Goal: Information Seeking & Learning: Check status

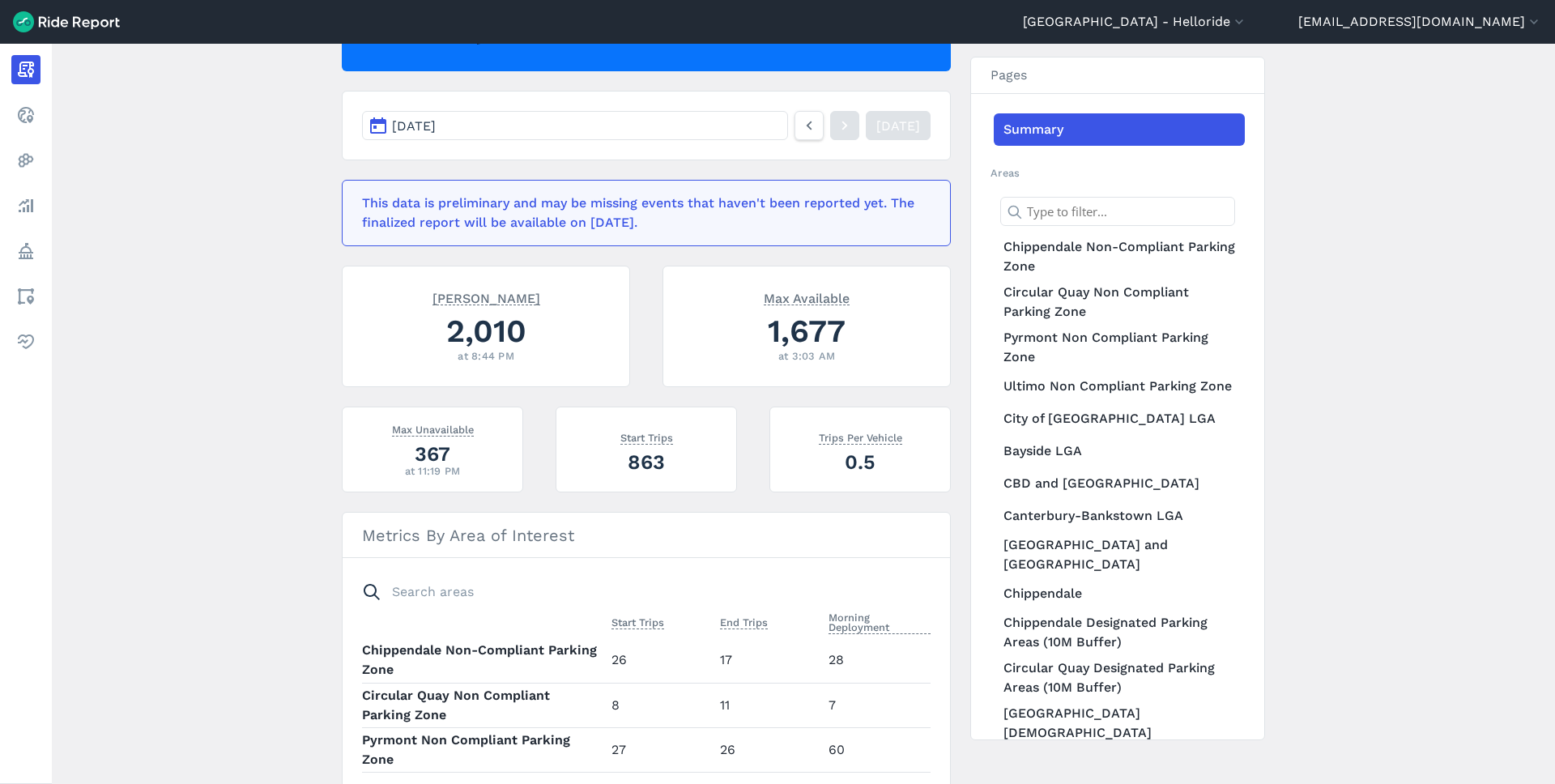
scroll to position [200, 0]
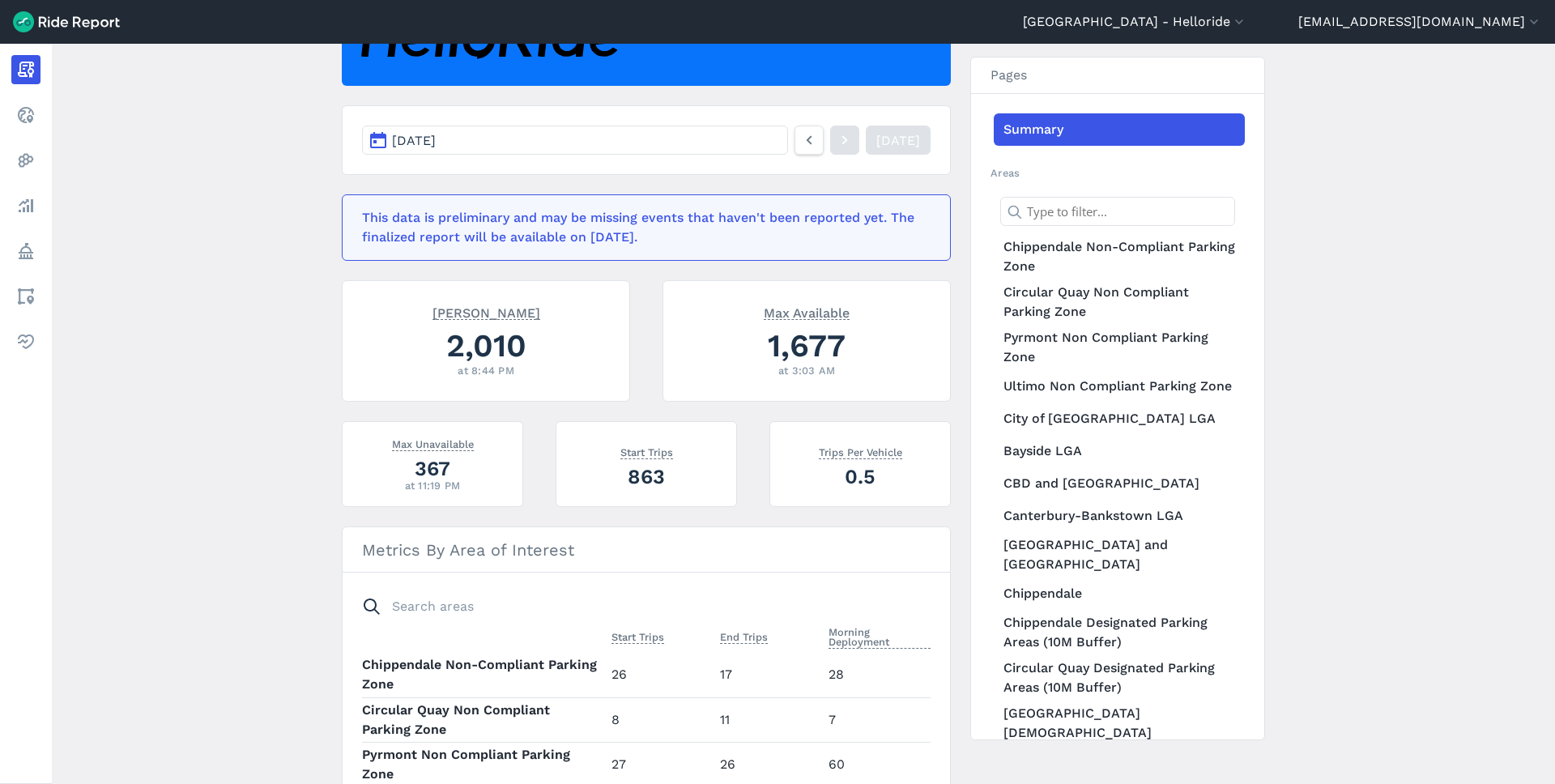
click at [216, 487] on main "[DATE] Daily Report Print Export CSV [DATE] [DATE] This data is preliminary and…" at bounding box center [804, 414] width 1504 height 741
click at [214, 476] on main "[DATE] Daily Report Print Export CSV [DATE] [DATE] This data is preliminary and…" at bounding box center [804, 414] width 1504 height 741
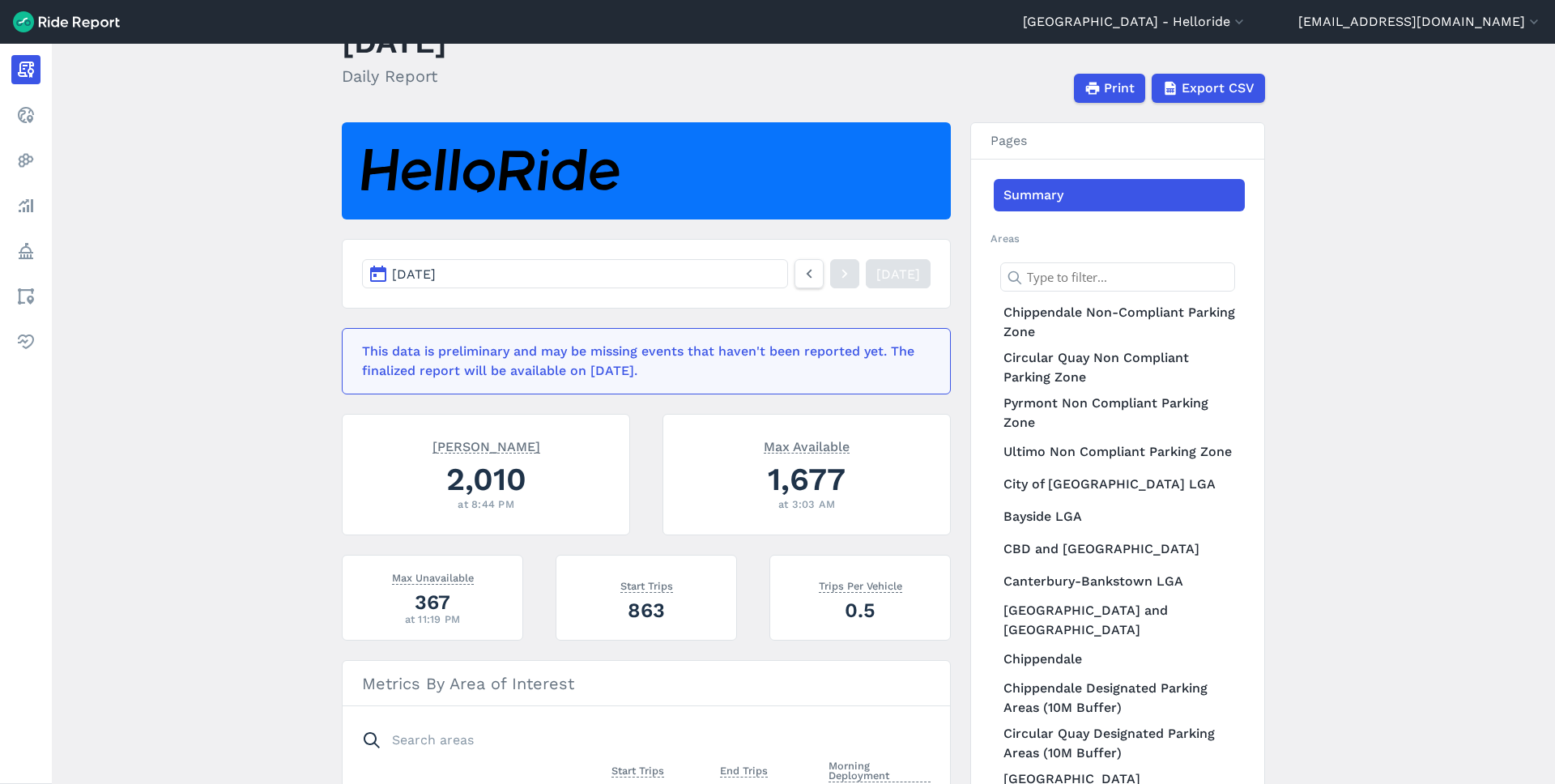
scroll to position [0, 0]
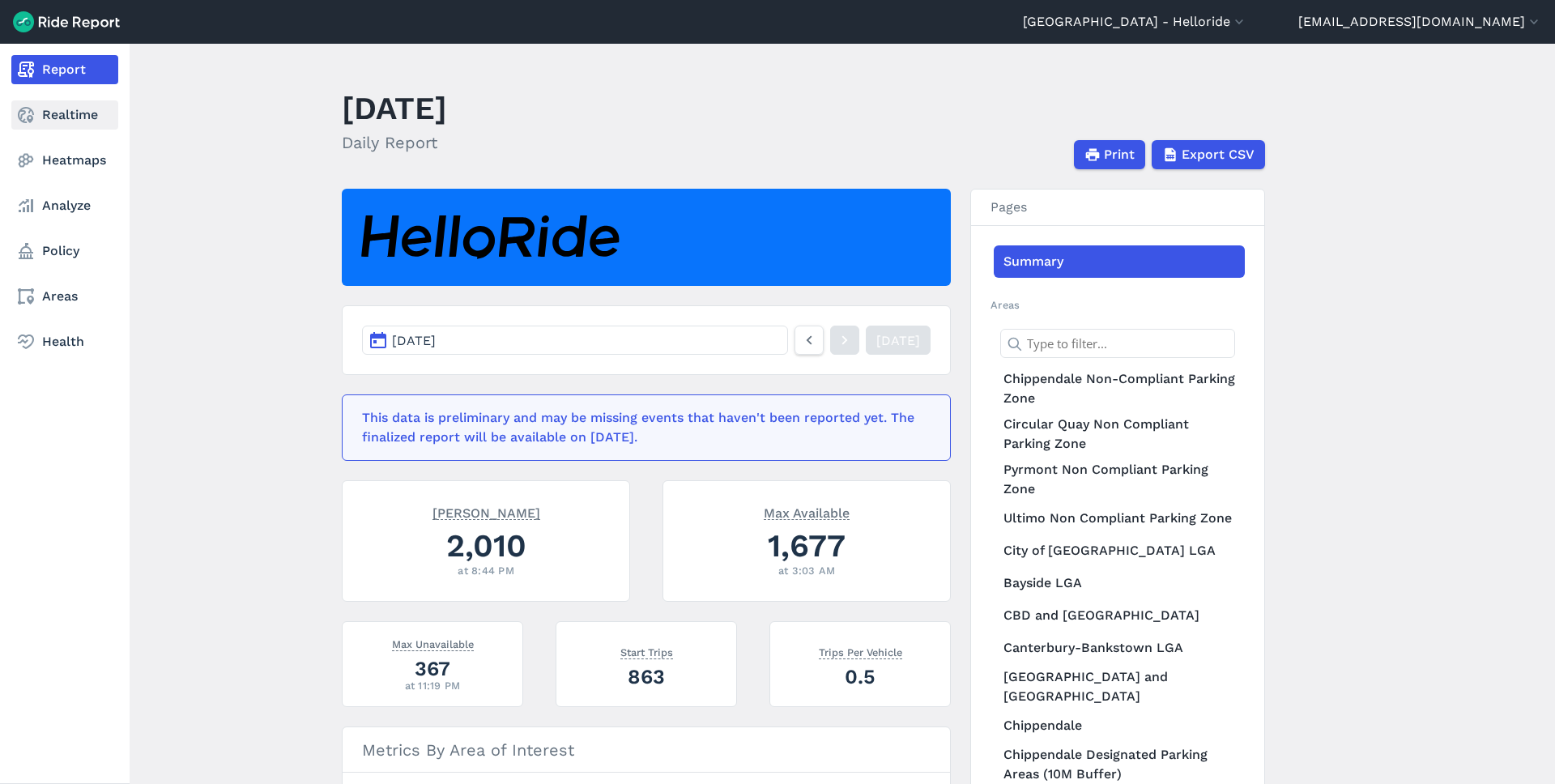
click at [30, 116] on use at bounding box center [26, 115] width 17 height 17
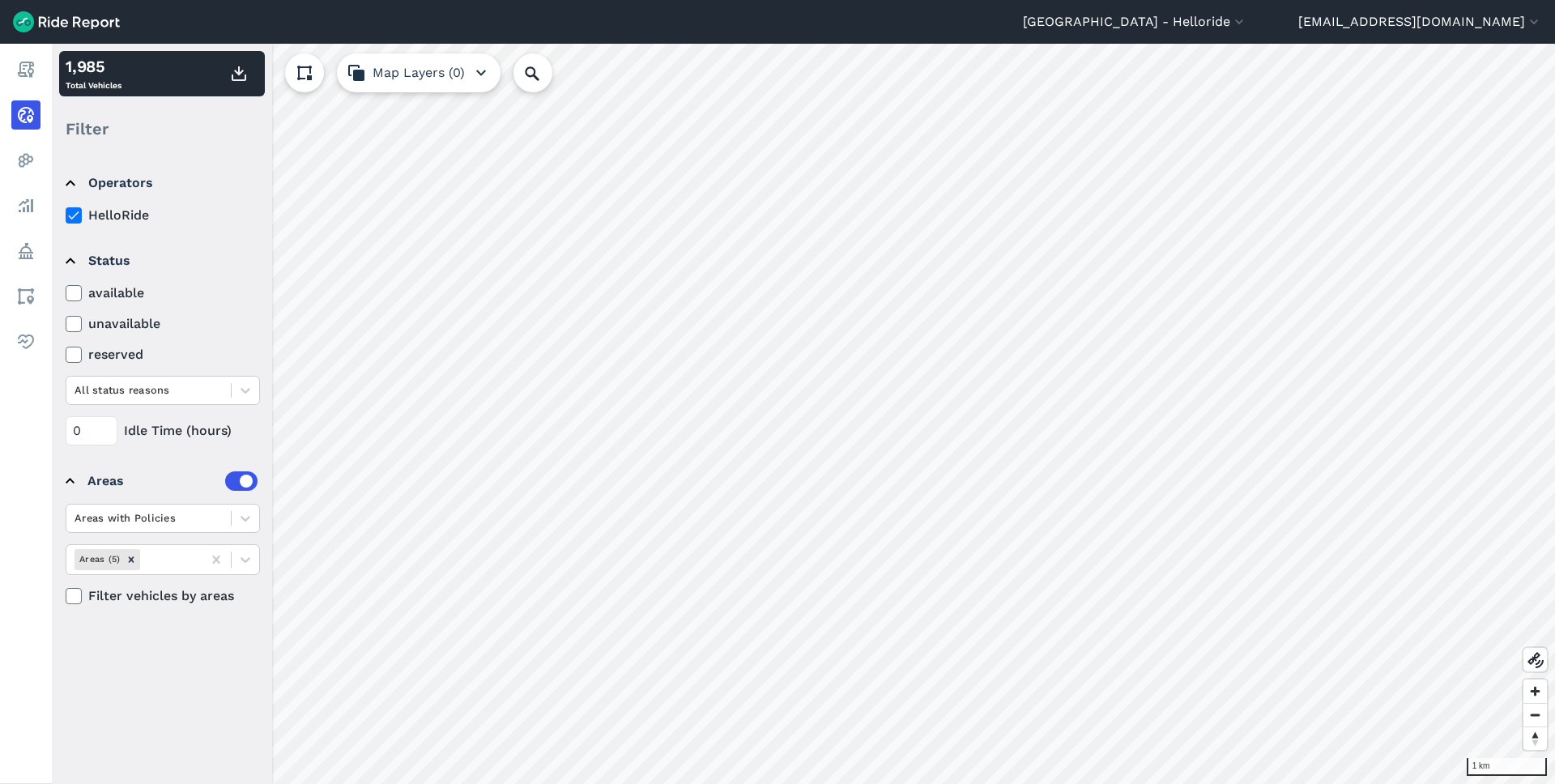
click at [115, 323] on label "unavailable" at bounding box center [163, 324] width 195 height 19
click at [65, 323] on input "unavailable" at bounding box center [65, 320] width 0 height 10
click at [1532, 661] on use at bounding box center [1536, 660] width 17 height 17
click at [1530, 661] on icon at bounding box center [1536, 660] width 19 height 19
click at [100, 291] on label "available" at bounding box center [163, 293] width 195 height 19
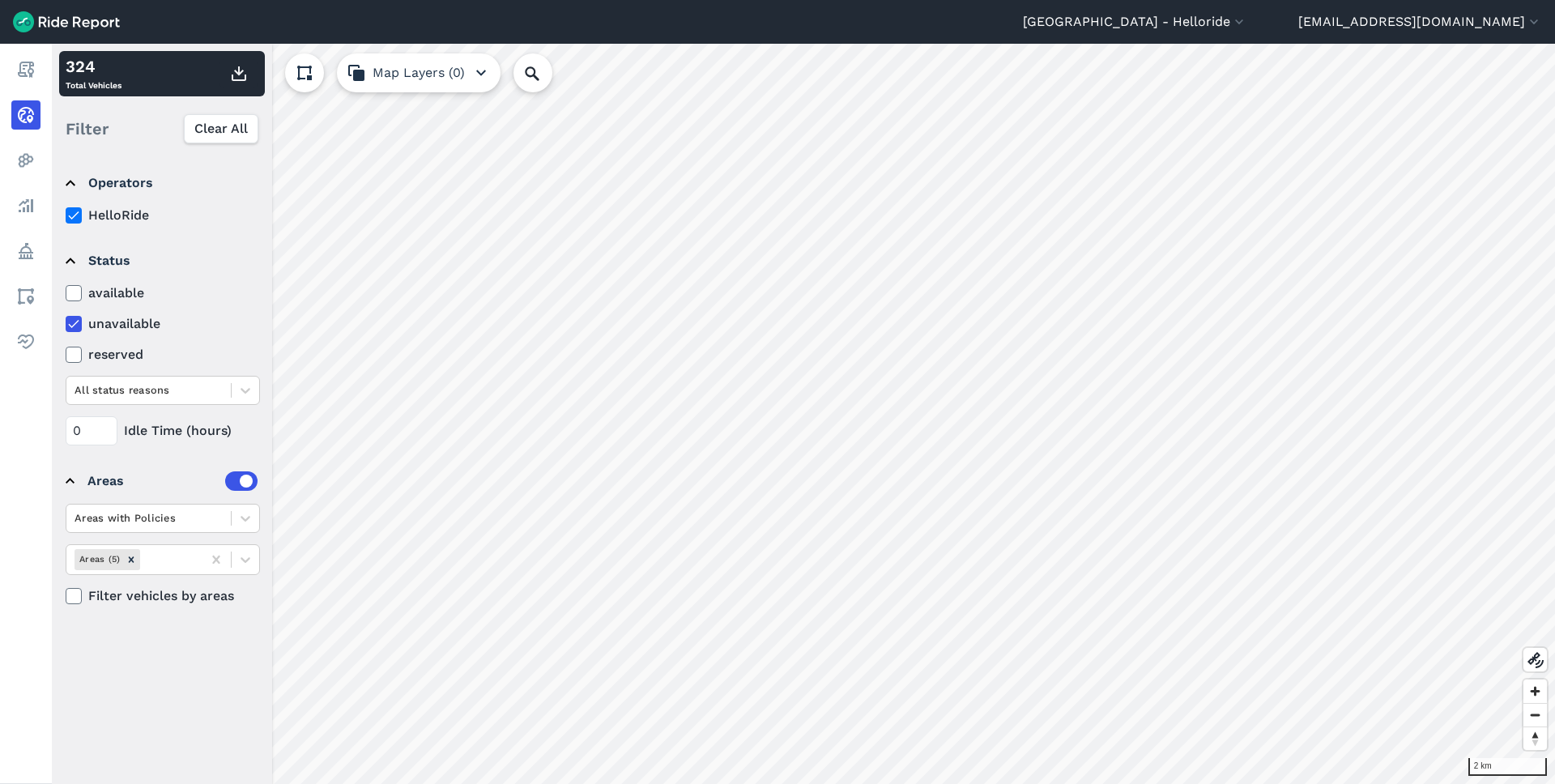
click at [65, 291] on input "available" at bounding box center [65, 289] width 0 height 10
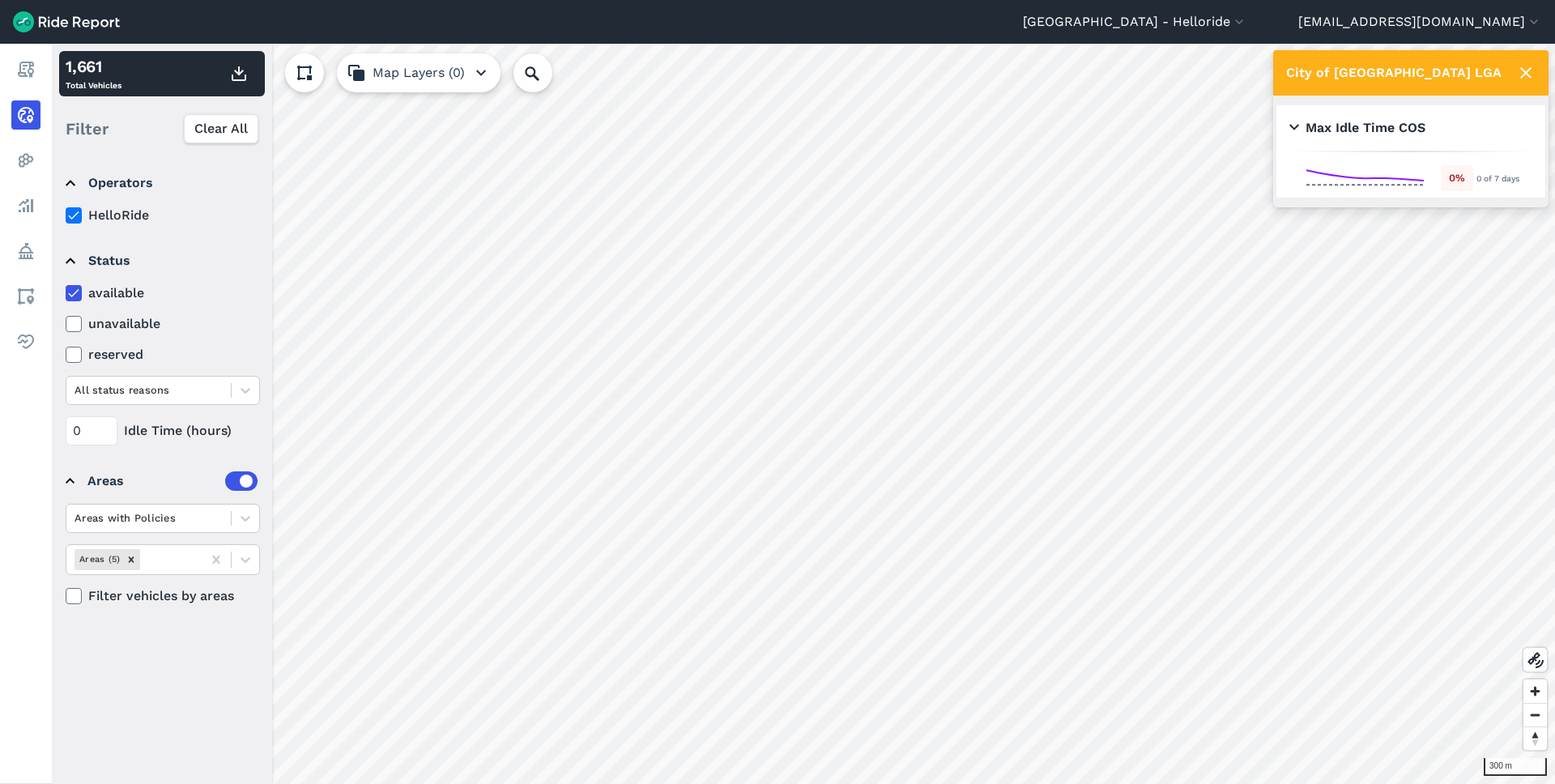
click at [97, 289] on label "available" at bounding box center [163, 293] width 195 height 19
click at [65, 289] on input "available" at bounding box center [65, 289] width 0 height 10
click at [77, 322] on icon at bounding box center [73, 323] width 15 height 17
click at [65, 322] on input "unavailable" at bounding box center [65, 320] width 0 height 10
click at [1529, 76] on use at bounding box center [1525, 72] width 11 height 11
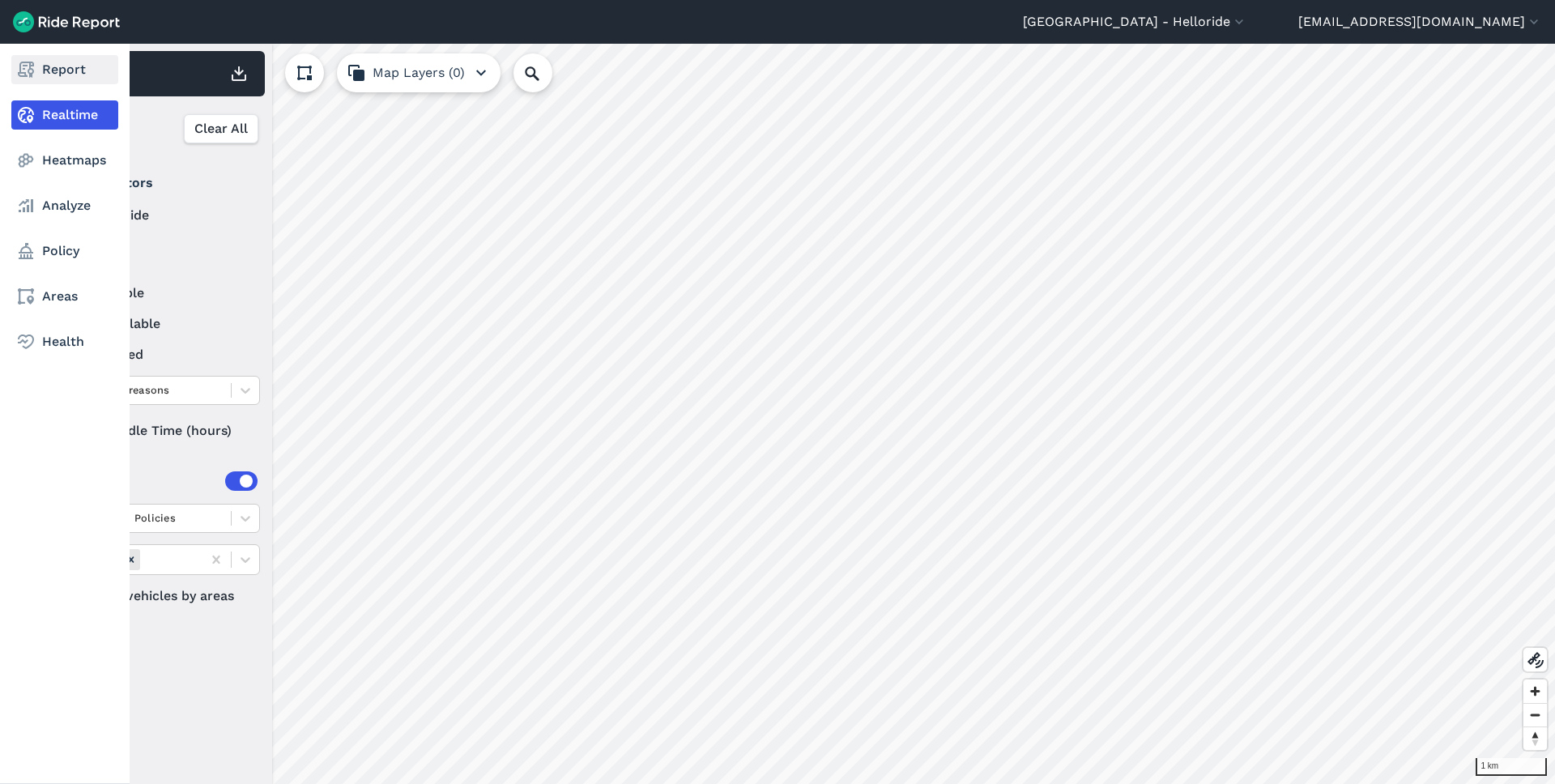
click at [55, 73] on link "Report" at bounding box center [64, 70] width 107 height 30
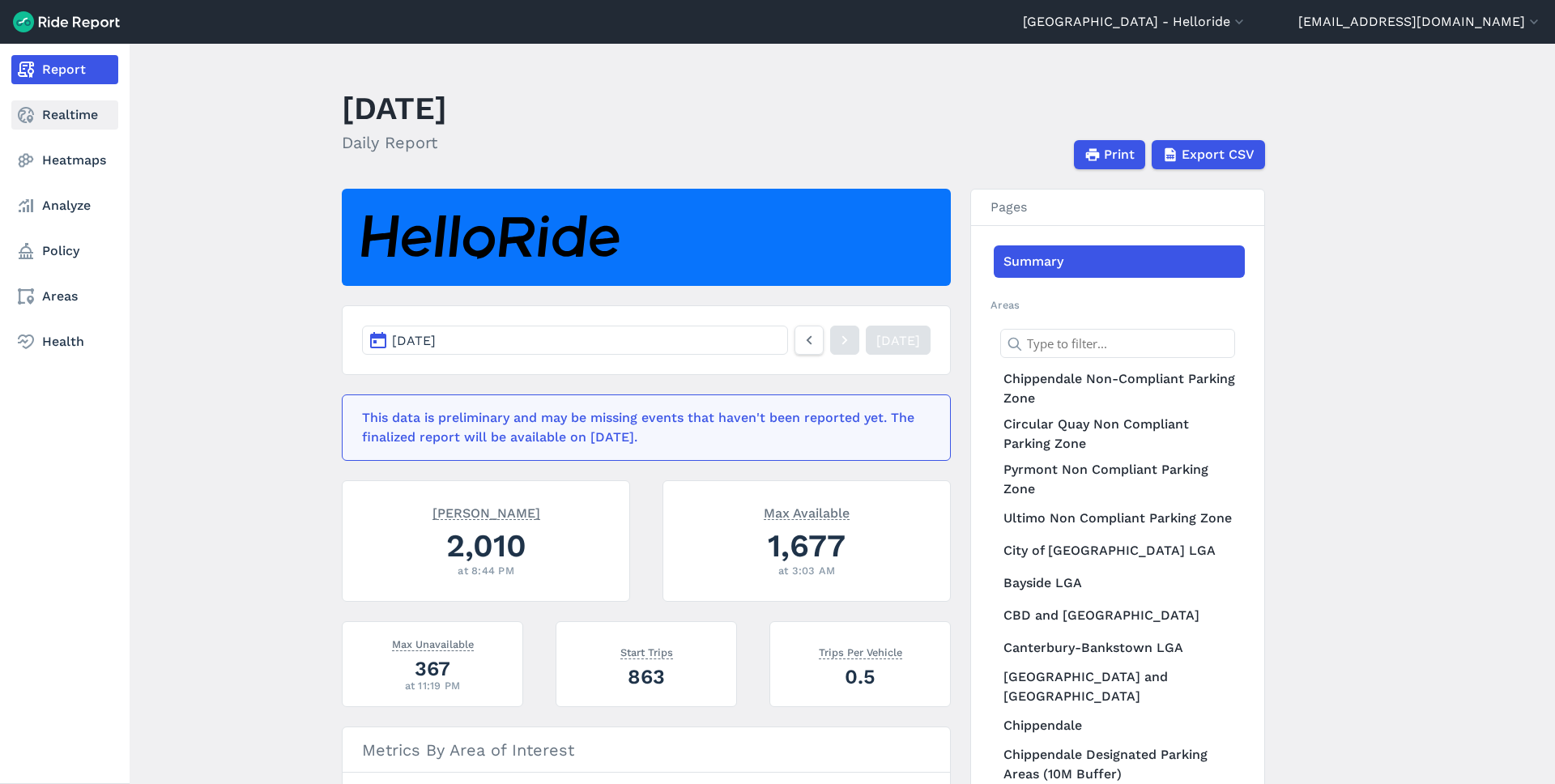
click at [59, 123] on link "Realtime" at bounding box center [64, 116] width 107 height 30
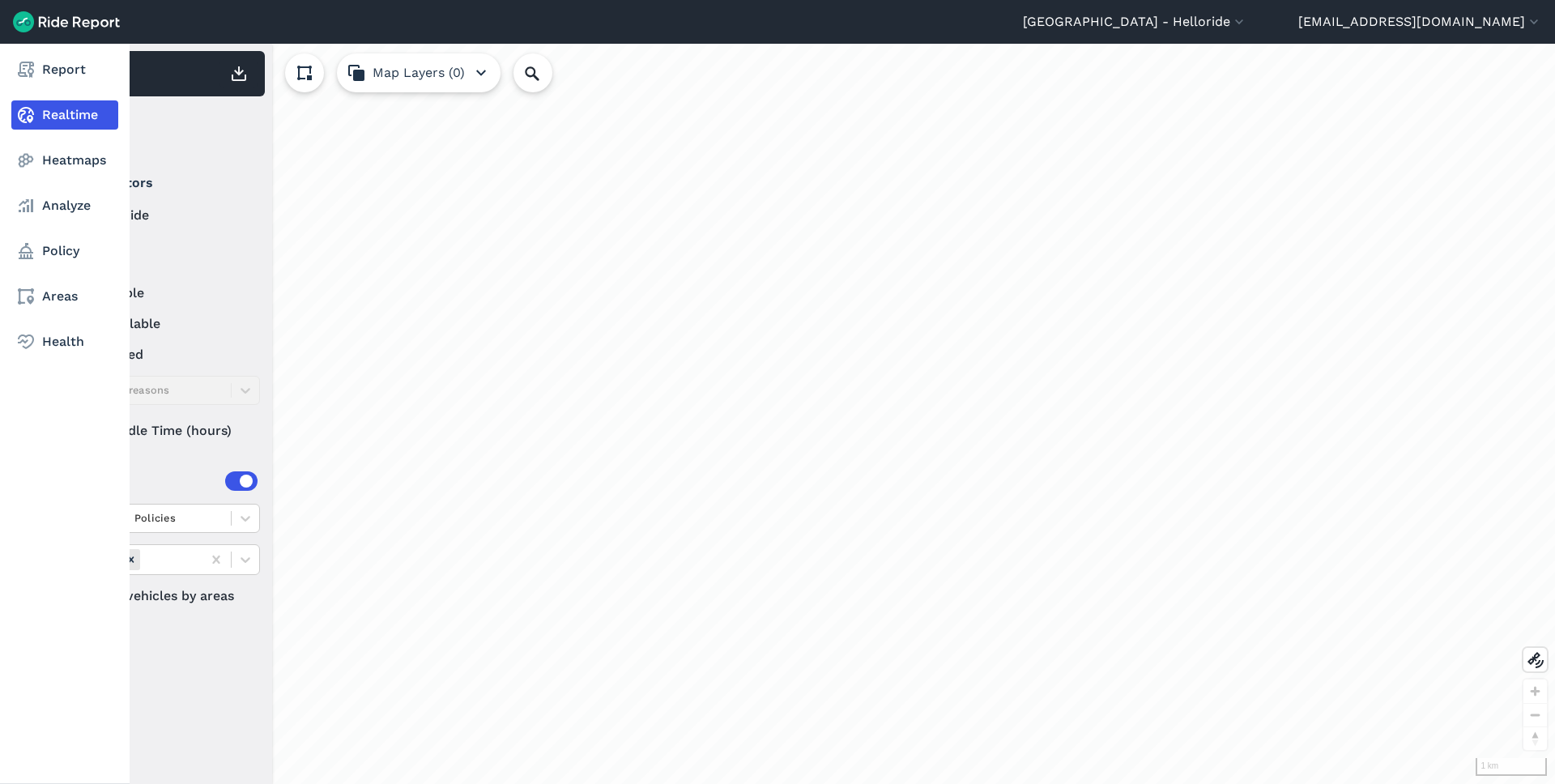
click at [59, 86] on nav "Report Realtime Heatmaps Analyze Policy Areas Health" at bounding box center [64, 205] width 130 height 324
click at [64, 76] on link "Report" at bounding box center [64, 70] width 107 height 30
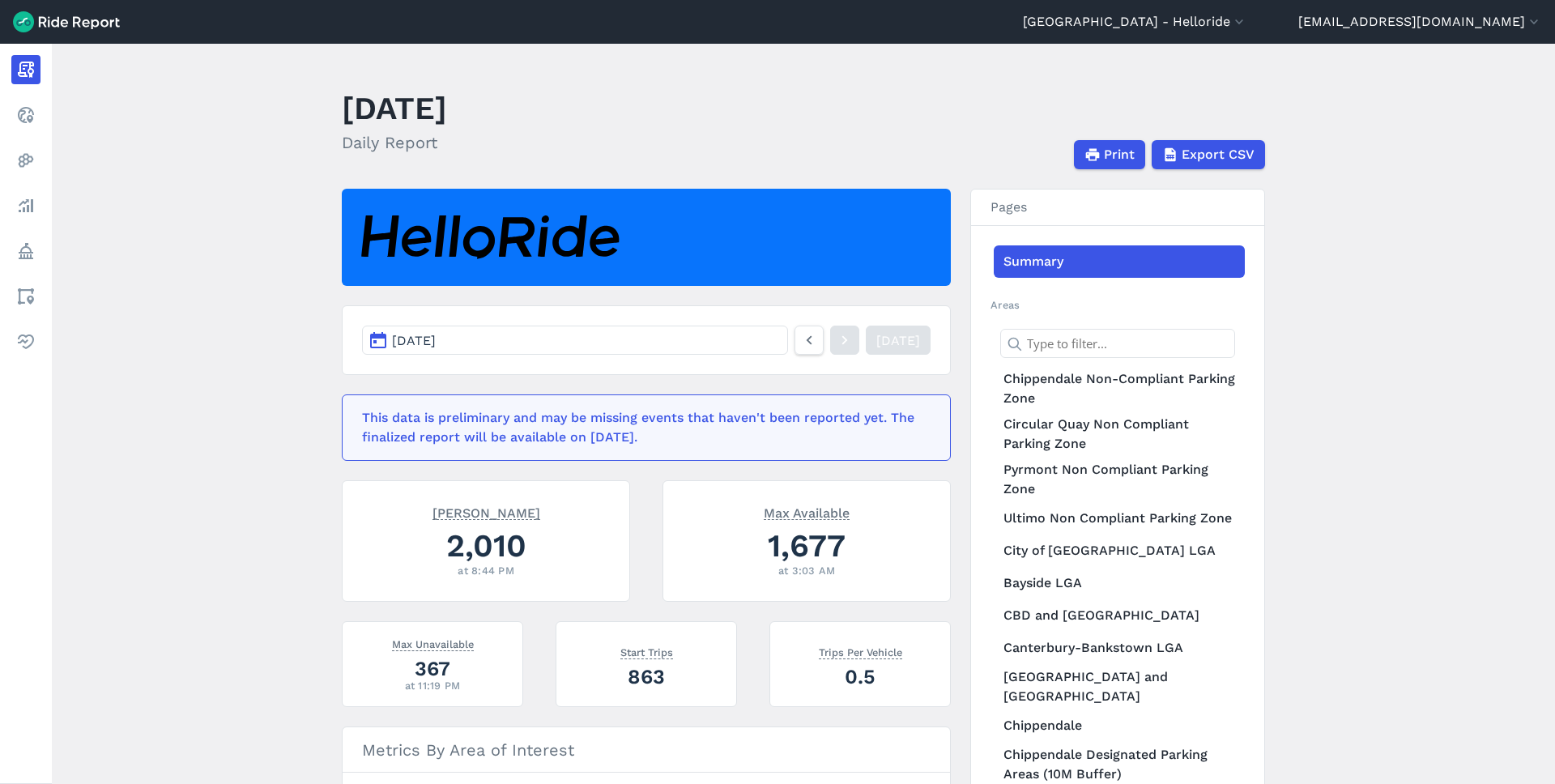
click at [30, 17] on img at bounding box center [66, 22] width 107 height 21
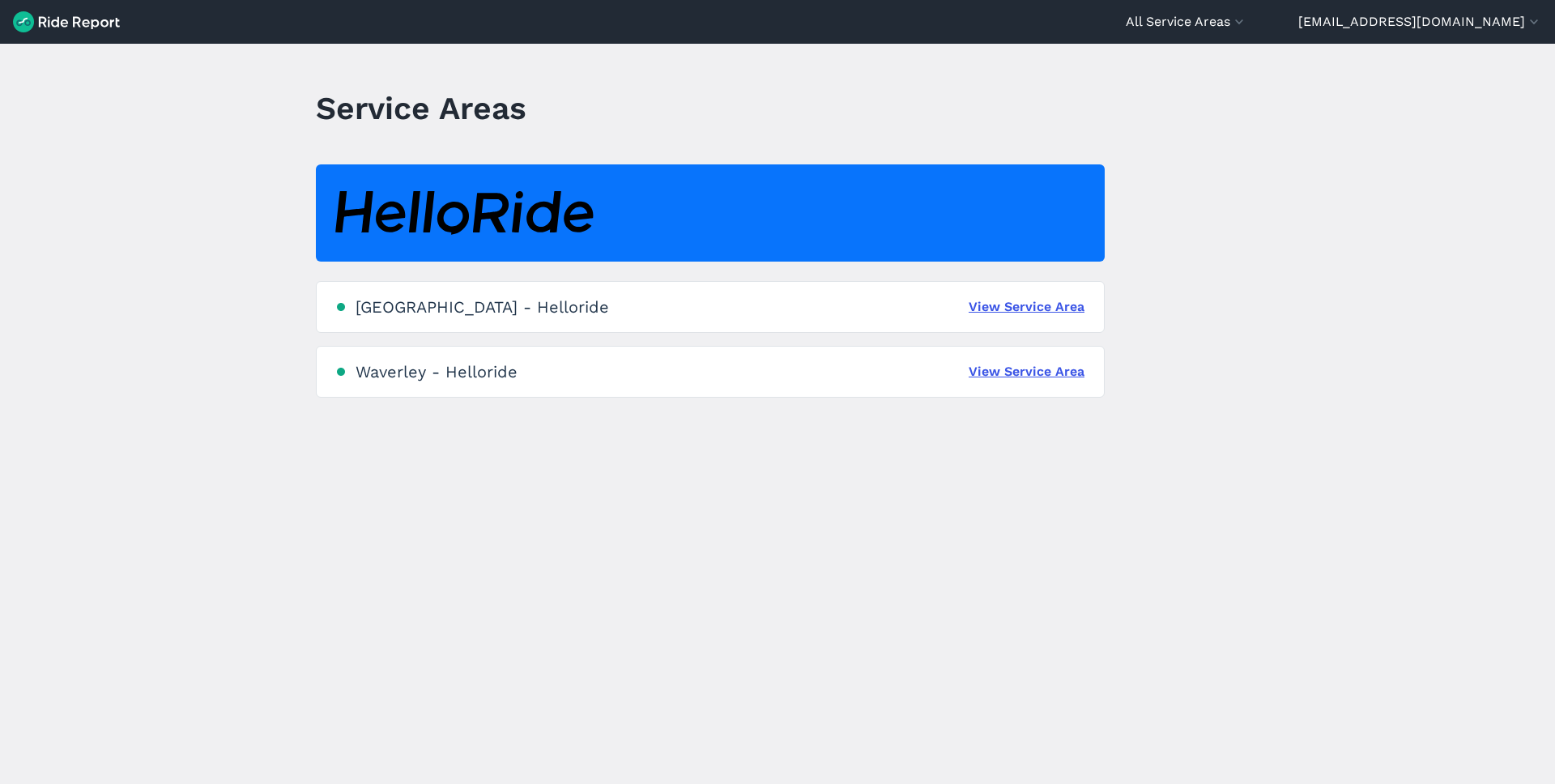
click at [446, 374] on div "Waverley - Helloride" at bounding box center [436, 372] width 162 height 19
click at [1033, 384] on div "Waverley - Helloride View Service Area" at bounding box center [710, 372] width 789 height 52
click at [1041, 375] on link "View Service Area" at bounding box center [1027, 372] width 116 height 19
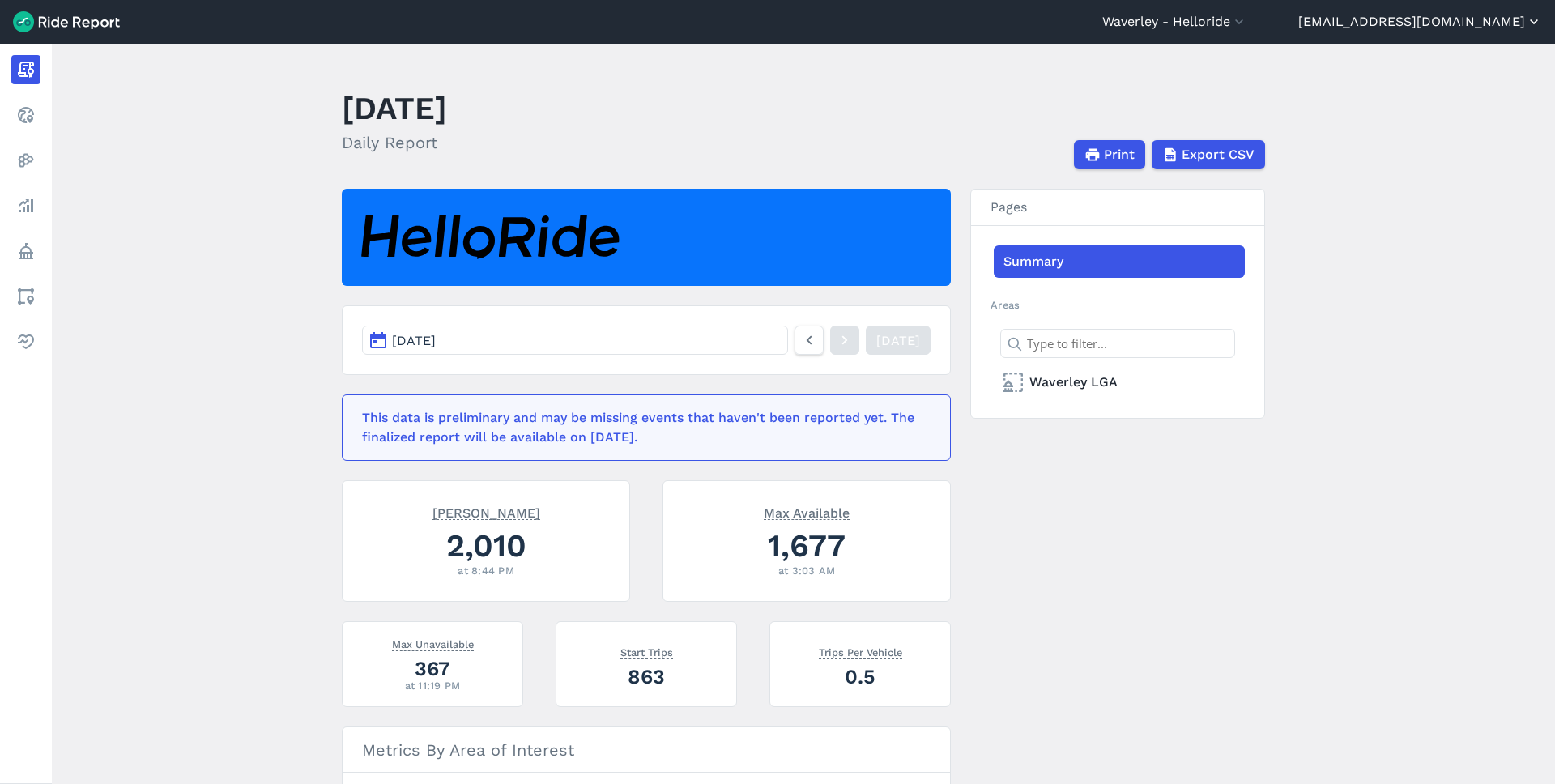
click at [1461, 21] on button "[EMAIL_ADDRESS][DOMAIN_NAME]" at bounding box center [1420, 22] width 244 height 19
click at [269, 368] on div at bounding box center [777, 392] width 1555 height 784
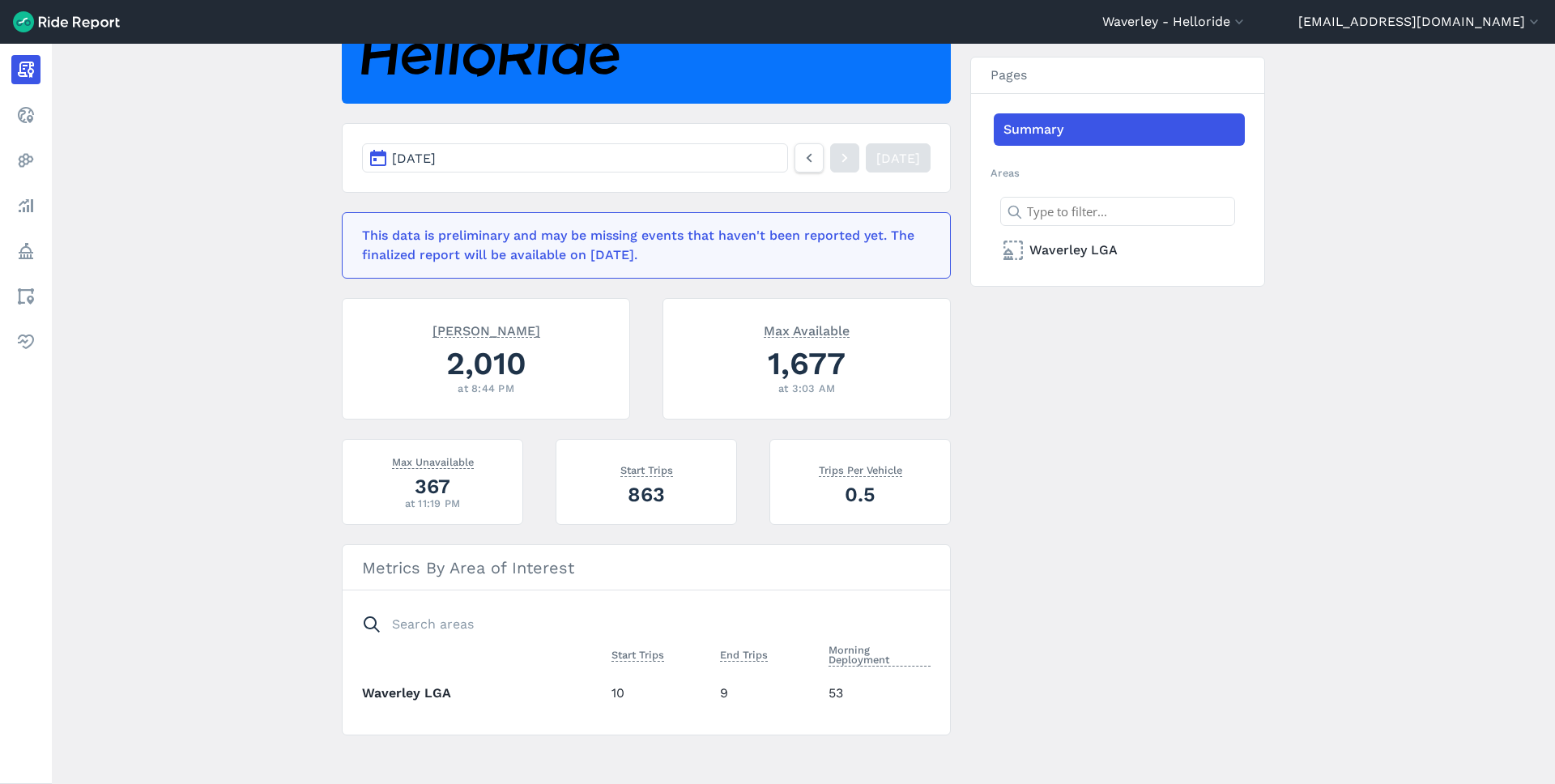
scroll to position [192, 0]
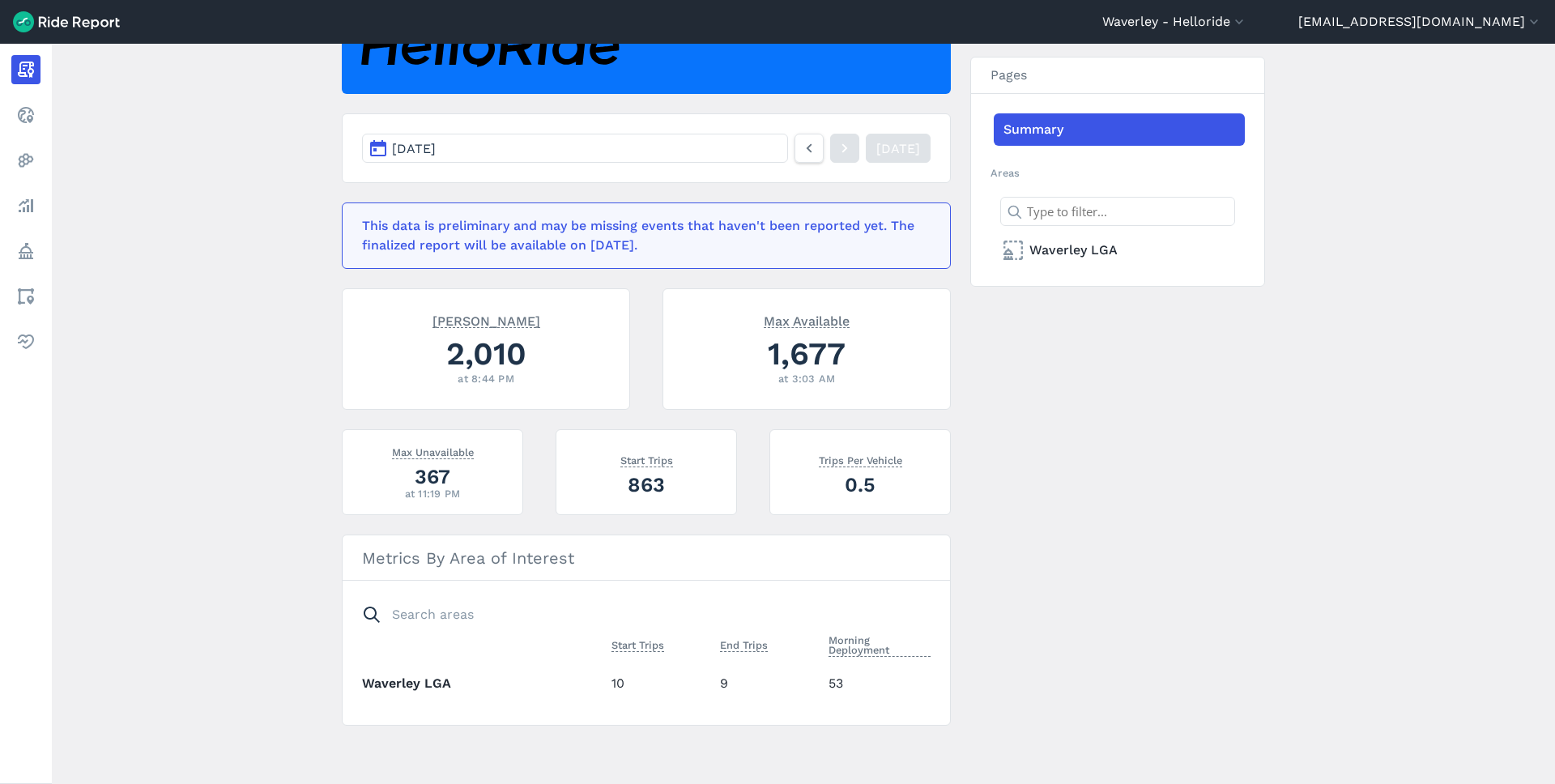
drag, startPoint x: 970, startPoint y: 733, endPoint x: 592, endPoint y: 502, distance: 443.0
click at [646, 573] on div "[DATE] [DATE] This data is preliminary and may be missing events that haven't b…" at bounding box center [803, 361] width 923 height 729
drag, startPoint x: 271, startPoint y: 292, endPoint x: 565, endPoint y: 362, distance: 302.2
click at [559, 363] on main "[DATE] Daily Report Print Export CSV [DATE] [DATE] This data is preliminary and…" at bounding box center [804, 414] width 1504 height 741
drag, startPoint x: 1011, startPoint y: 514, endPoint x: 993, endPoint y: 523, distance: 20.1
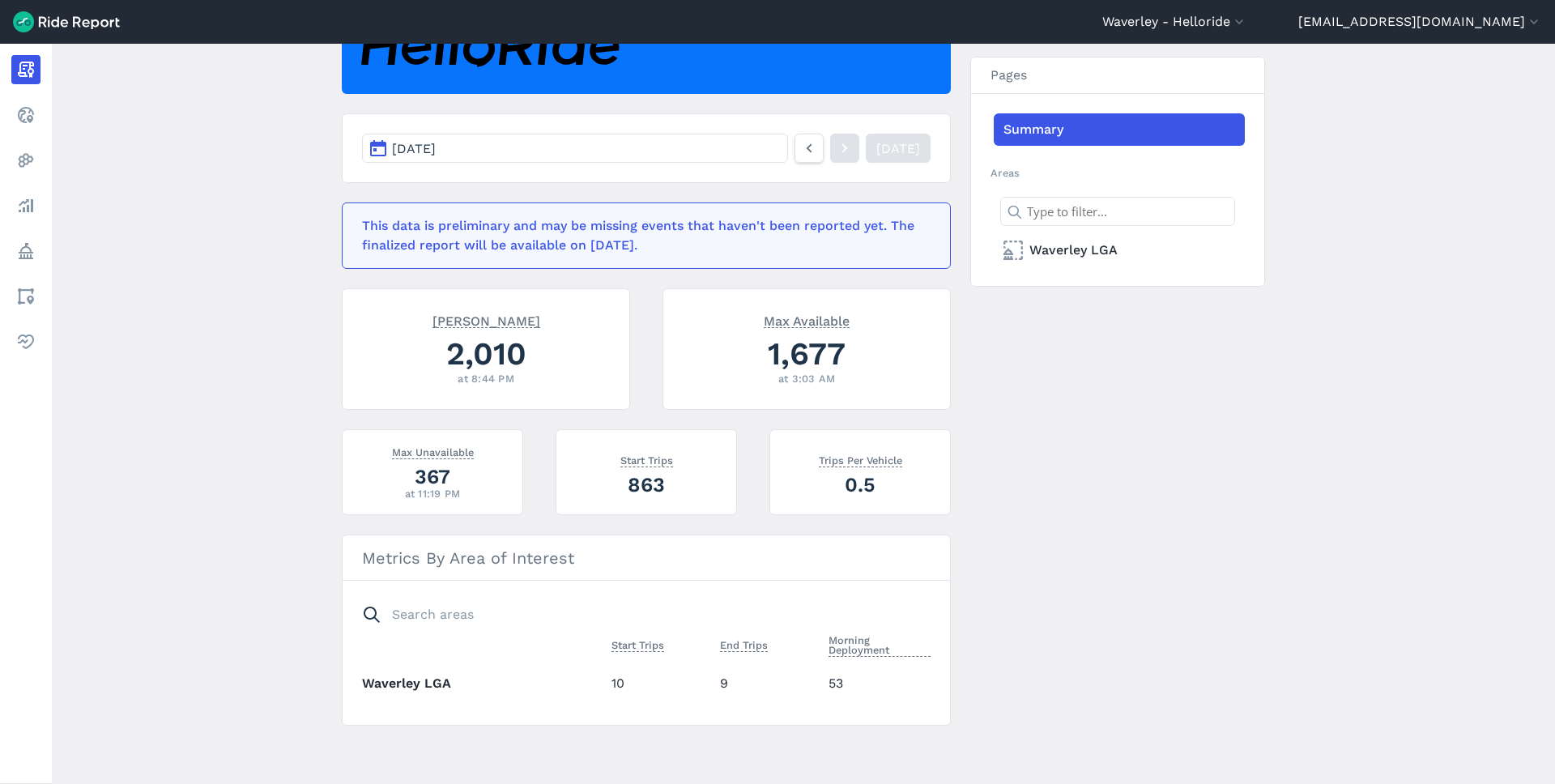
click at [1011, 514] on div "[DATE] [DATE] This data is preliminary and may be missing events that haven't b…" at bounding box center [803, 361] width 923 height 729
click at [619, 684] on td "10" at bounding box center [659, 682] width 109 height 44
click at [728, 682] on td "9" at bounding box center [768, 682] width 109 height 44
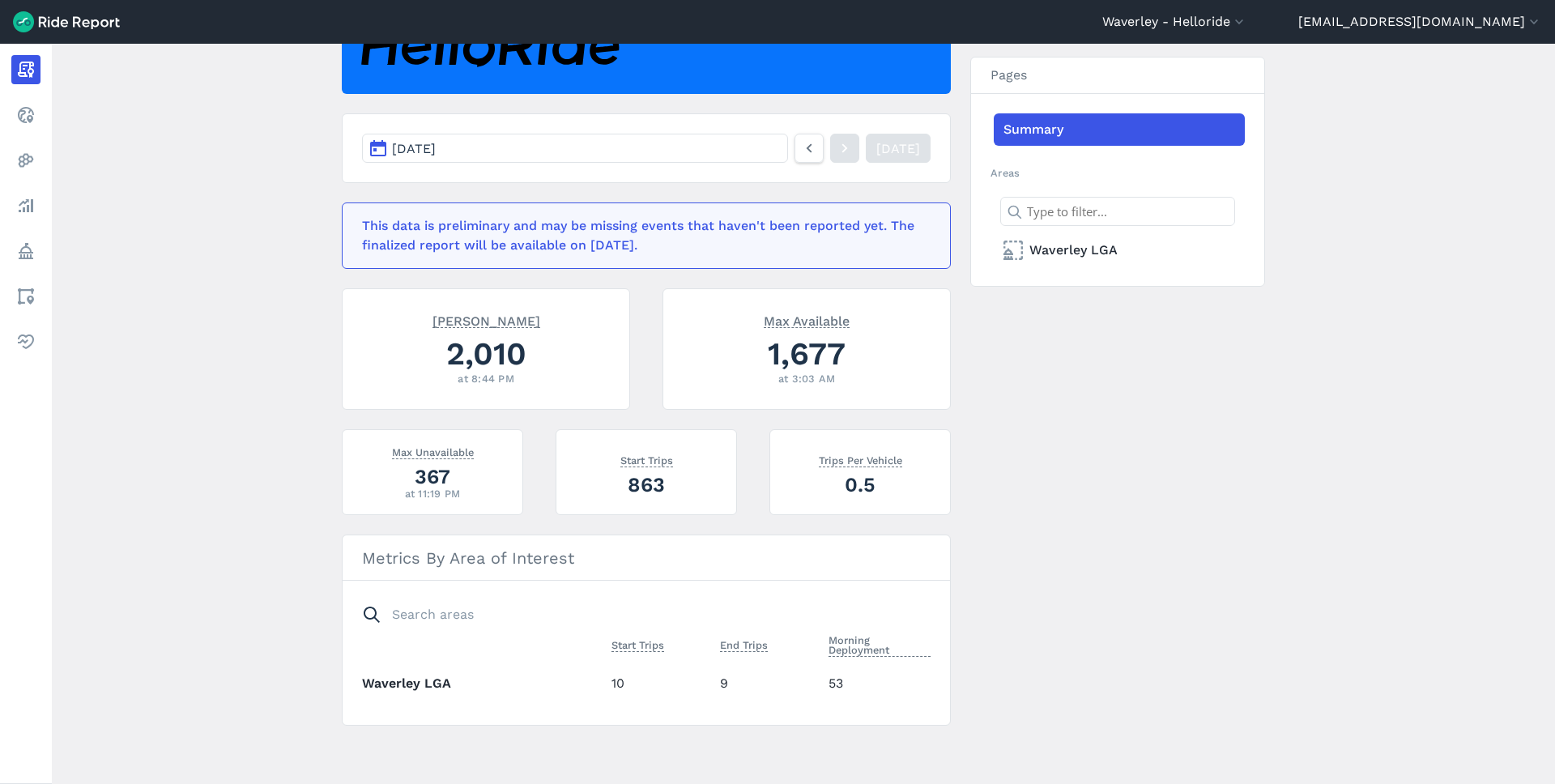
click at [843, 682] on td "53" at bounding box center [876, 682] width 109 height 44
click at [841, 682] on td "53" at bounding box center [876, 682] width 109 height 44
drag, startPoint x: 841, startPoint y: 682, endPoint x: 827, endPoint y: 683, distance: 14.0
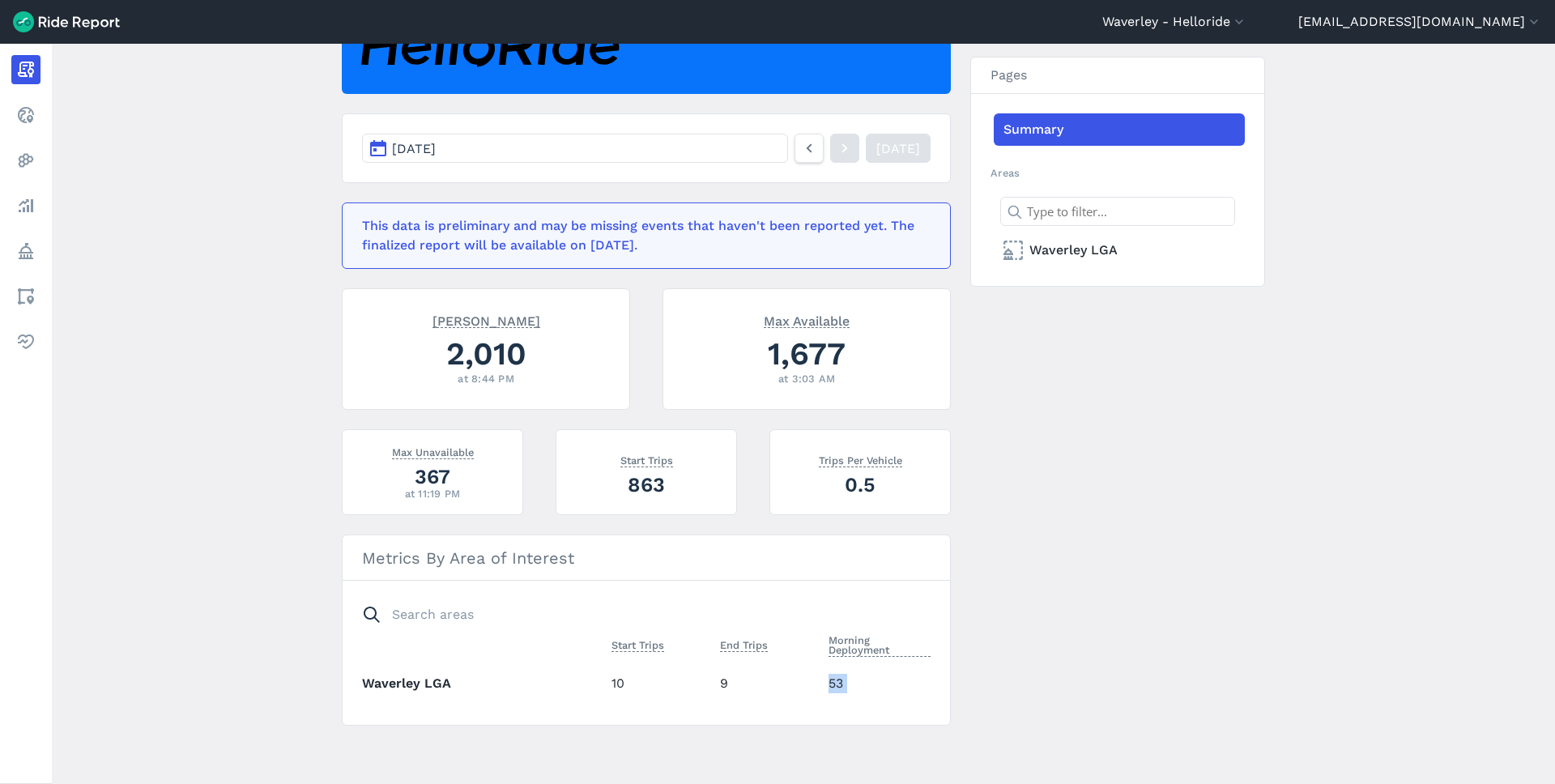
click at [840, 682] on td "53" at bounding box center [876, 682] width 109 height 44
drag, startPoint x: 833, startPoint y: 683, endPoint x: 619, endPoint y: 683, distance: 214.0
click at [832, 683] on td "53" at bounding box center [876, 682] width 109 height 44
click at [428, 683] on th "Waverley LGA" at bounding box center [484, 682] width 243 height 44
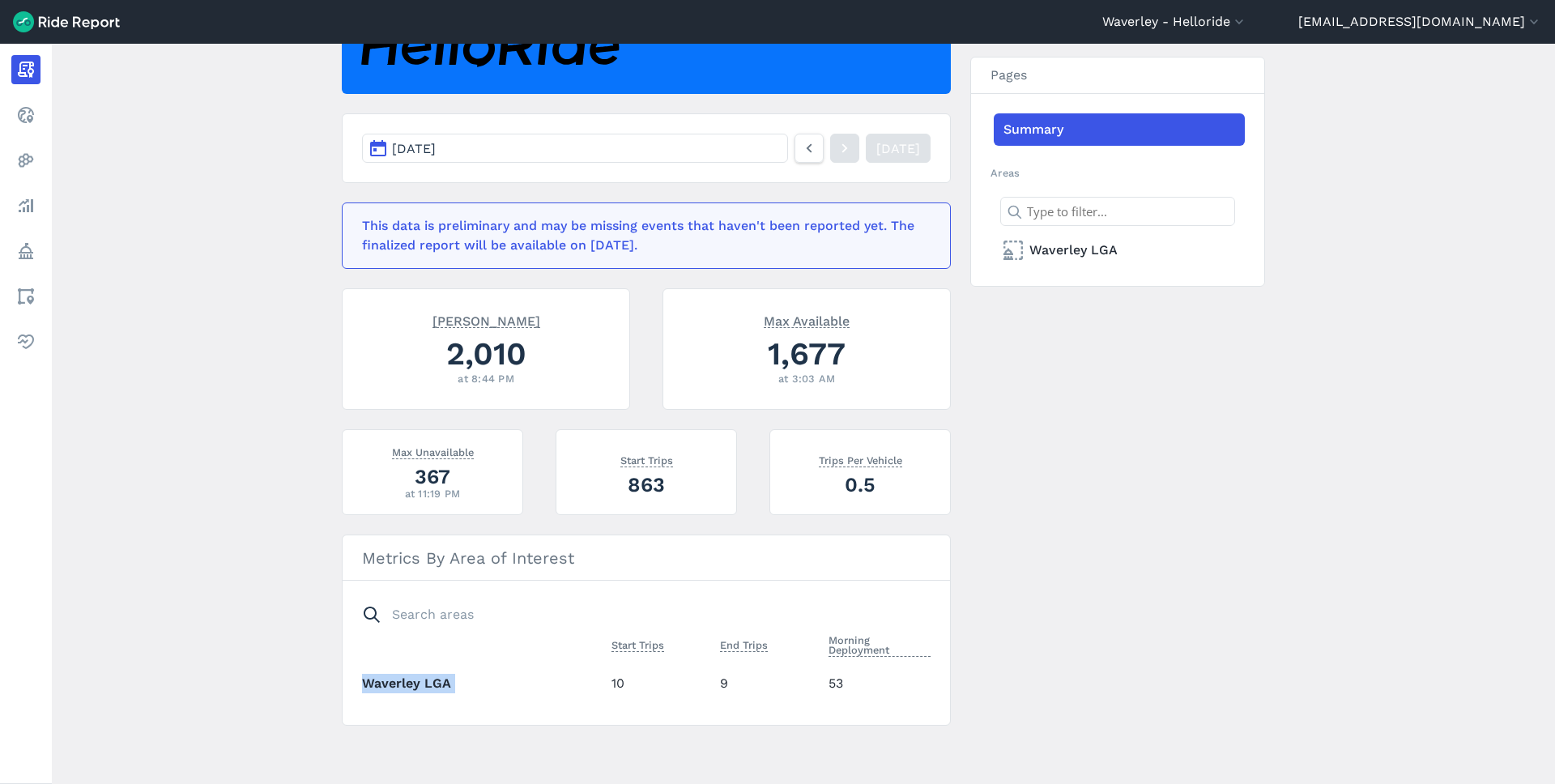
drag, startPoint x: 428, startPoint y: 683, endPoint x: 482, endPoint y: 683, distance: 54.0
click at [429, 683] on th "Waverley LGA" at bounding box center [484, 682] width 243 height 44
drag, startPoint x: 490, startPoint y: 682, endPoint x: 499, endPoint y: 682, distance: 9.0
click at [490, 684] on th "Waverley LGA" at bounding box center [484, 682] width 243 height 44
click at [1074, 259] on link "Waverley LGA" at bounding box center [1119, 249] width 251 height 32
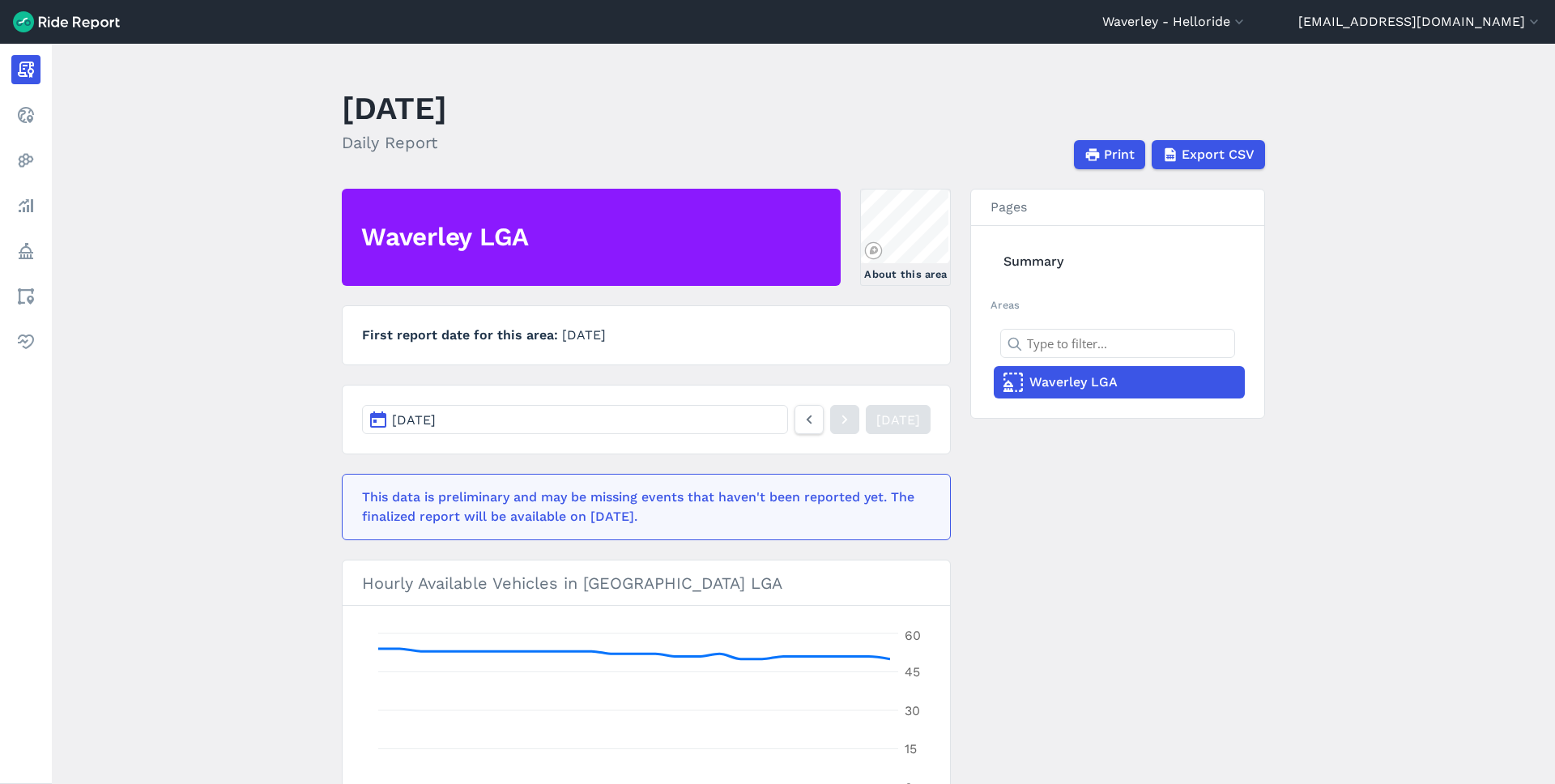
click at [645, 422] on button "[DATE]" at bounding box center [575, 420] width 426 height 30
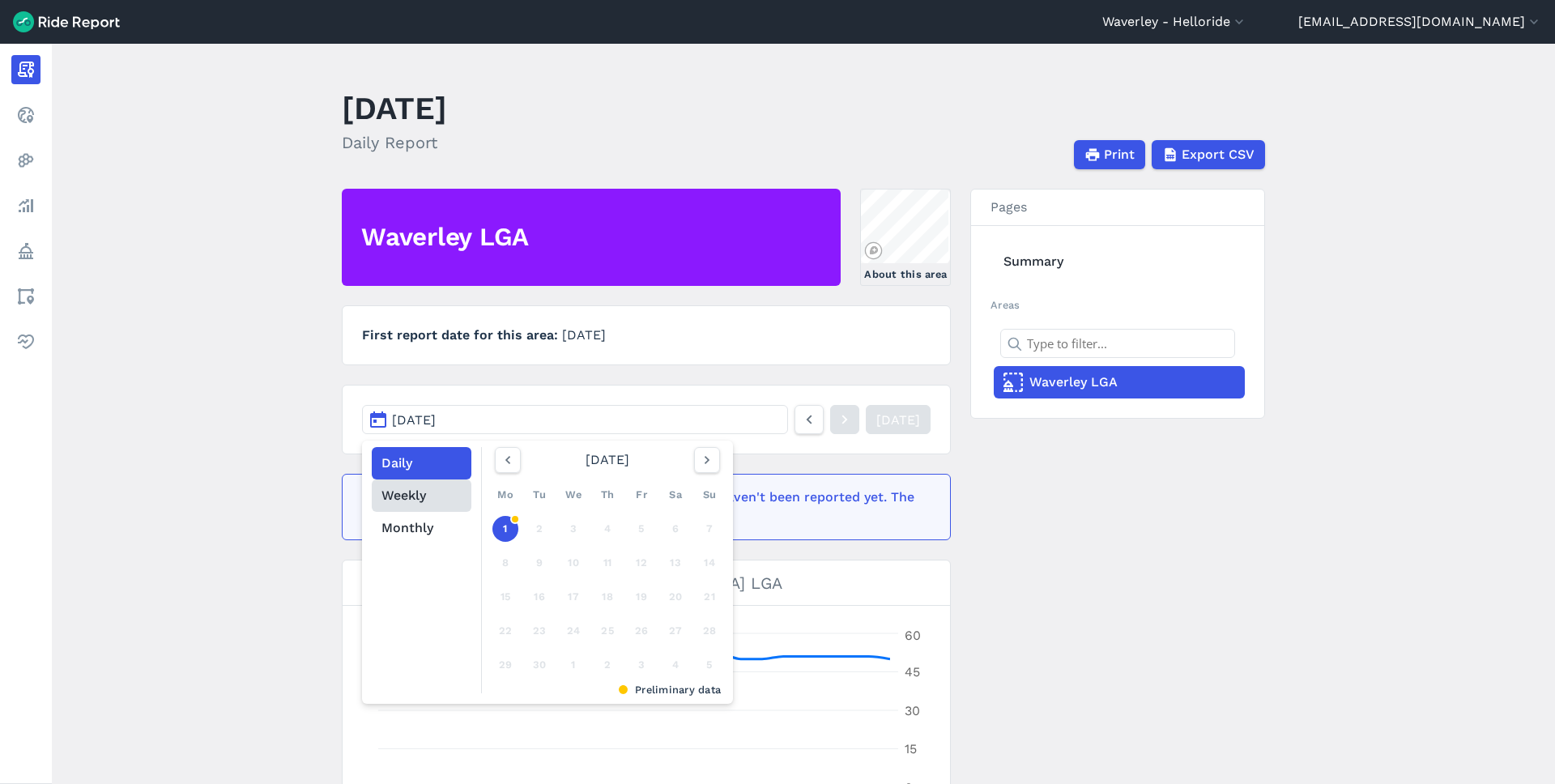
click at [415, 500] on button "Weekly" at bounding box center [422, 495] width 100 height 32
click at [506, 474] on div "[DATE] Mo Tu We Th Fr Sa Su 1 2 3 4 5 6 7 8 9 10 11 12 13 14 15 16 17 18 19 20 …" at bounding box center [608, 564] width 238 height 235
click at [507, 465] on icon "button" at bounding box center [508, 460] width 17 height 17
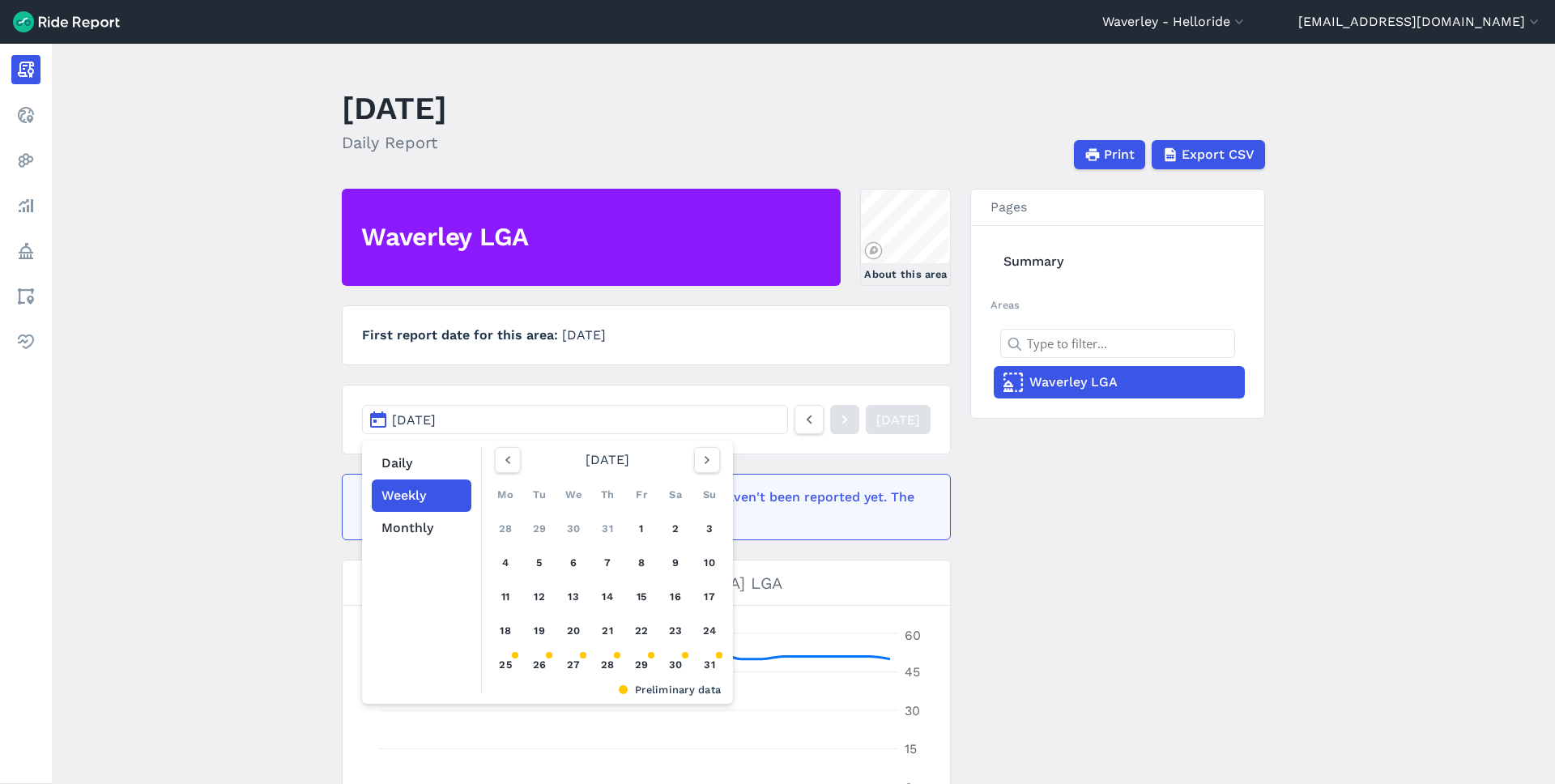
drag, startPoint x: 508, startPoint y: 666, endPoint x: 649, endPoint y: 662, distance: 141.1
click at [508, 665] on div "25" at bounding box center [506, 665] width 26 height 26
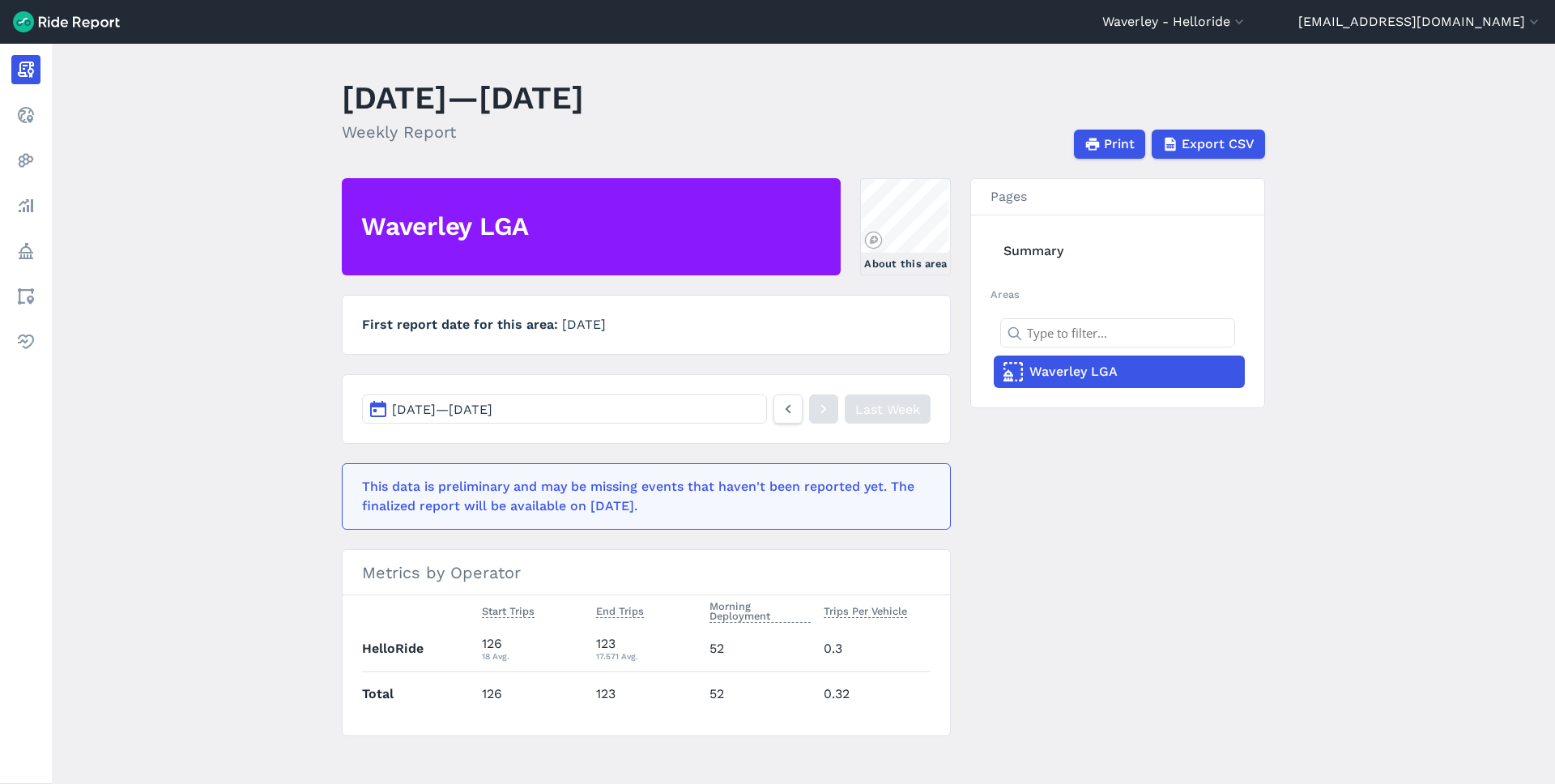
scroll to position [21, 0]
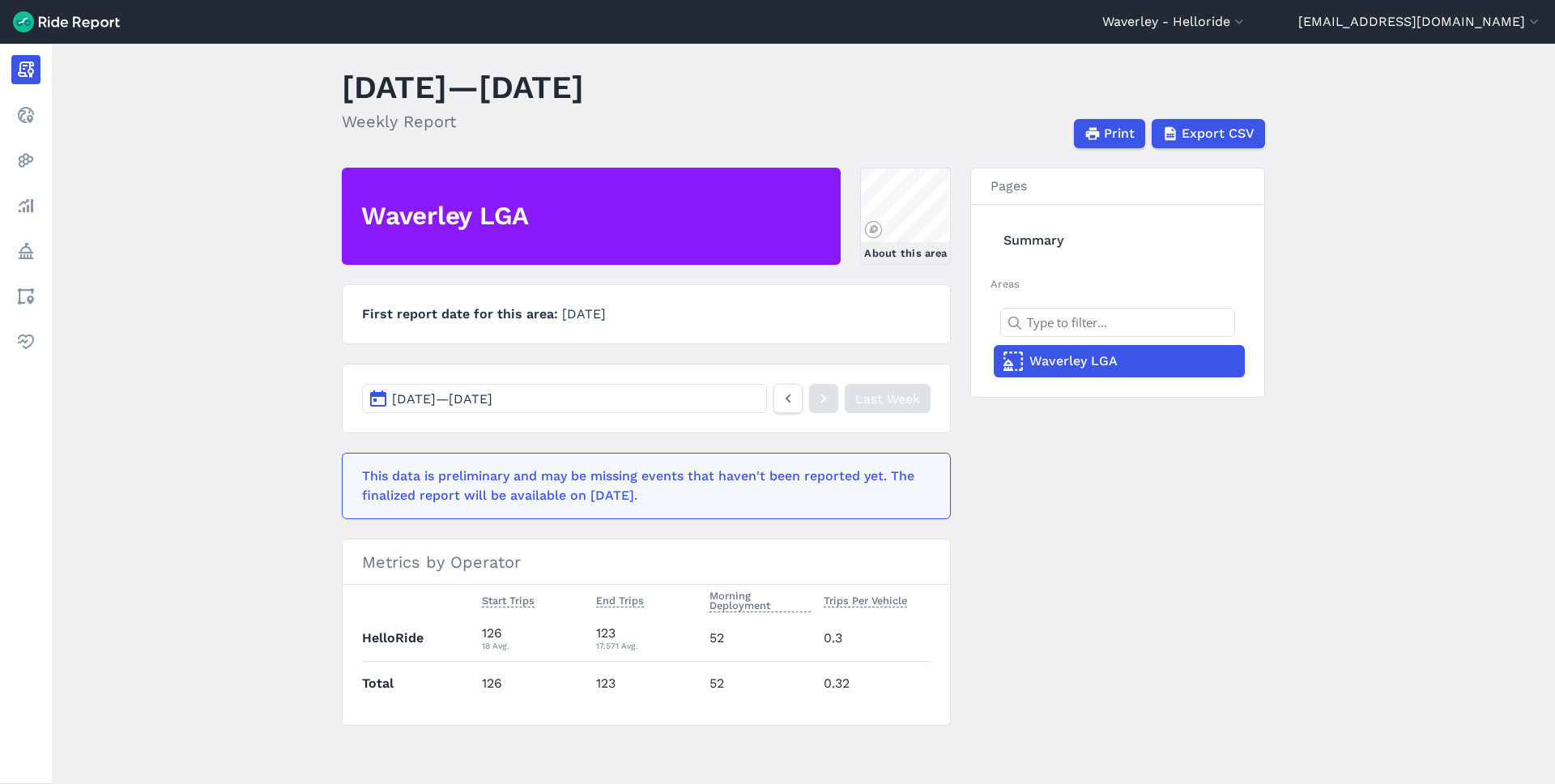
click at [194, 453] on main "[DATE]—[DATE] Weekly Report Print Export CSV [GEOGRAPHIC_DATA] LGA About this a…" at bounding box center [804, 414] width 1504 height 741
click at [1247, 23] on button "Waverley - Helloride" at bounding box center [1174, 22] width 145 height 19
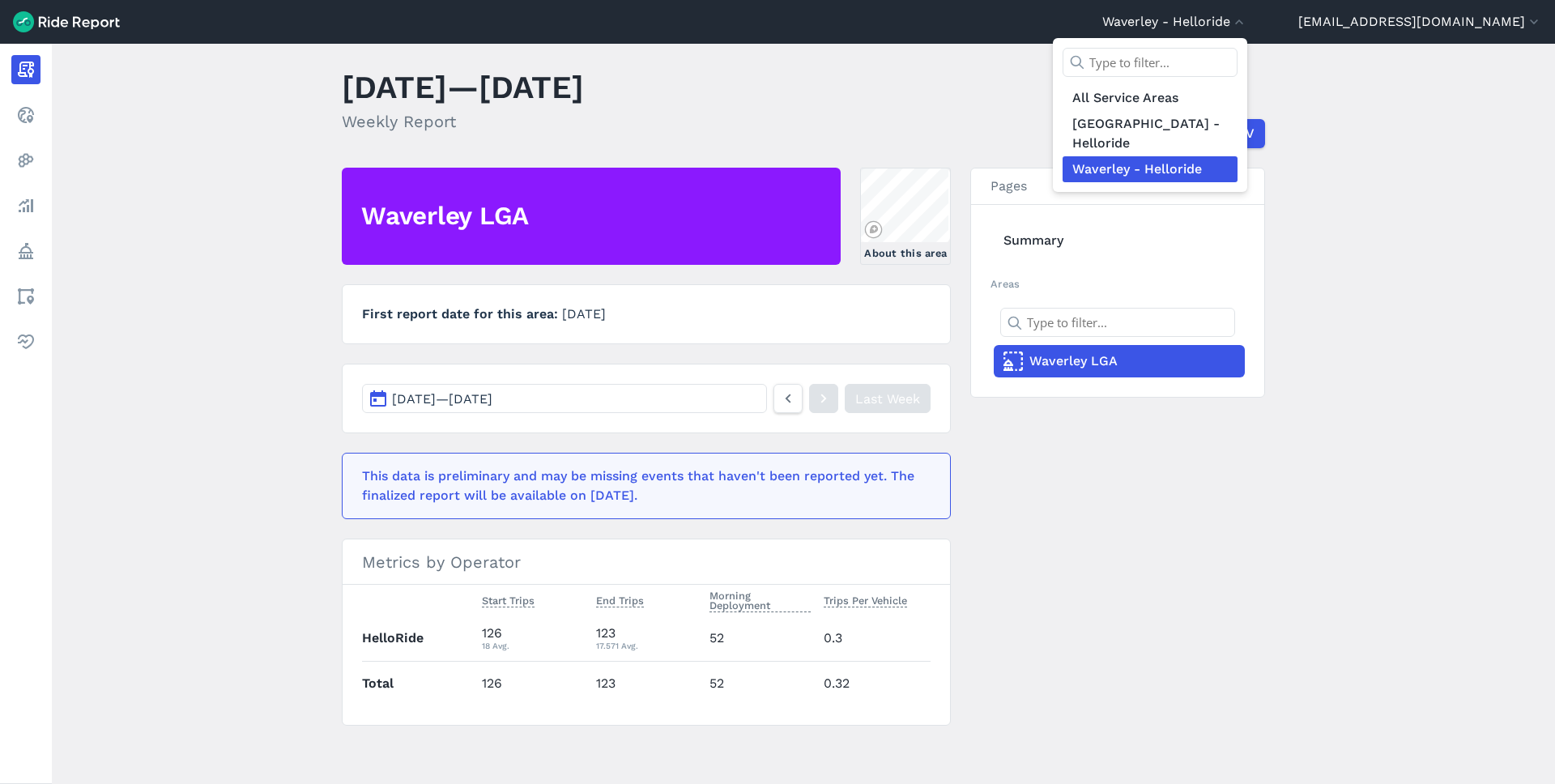
click at [1238, 156] on link "Waverley - Helloride" at bounding box center [1150, 169] width 175 height 26
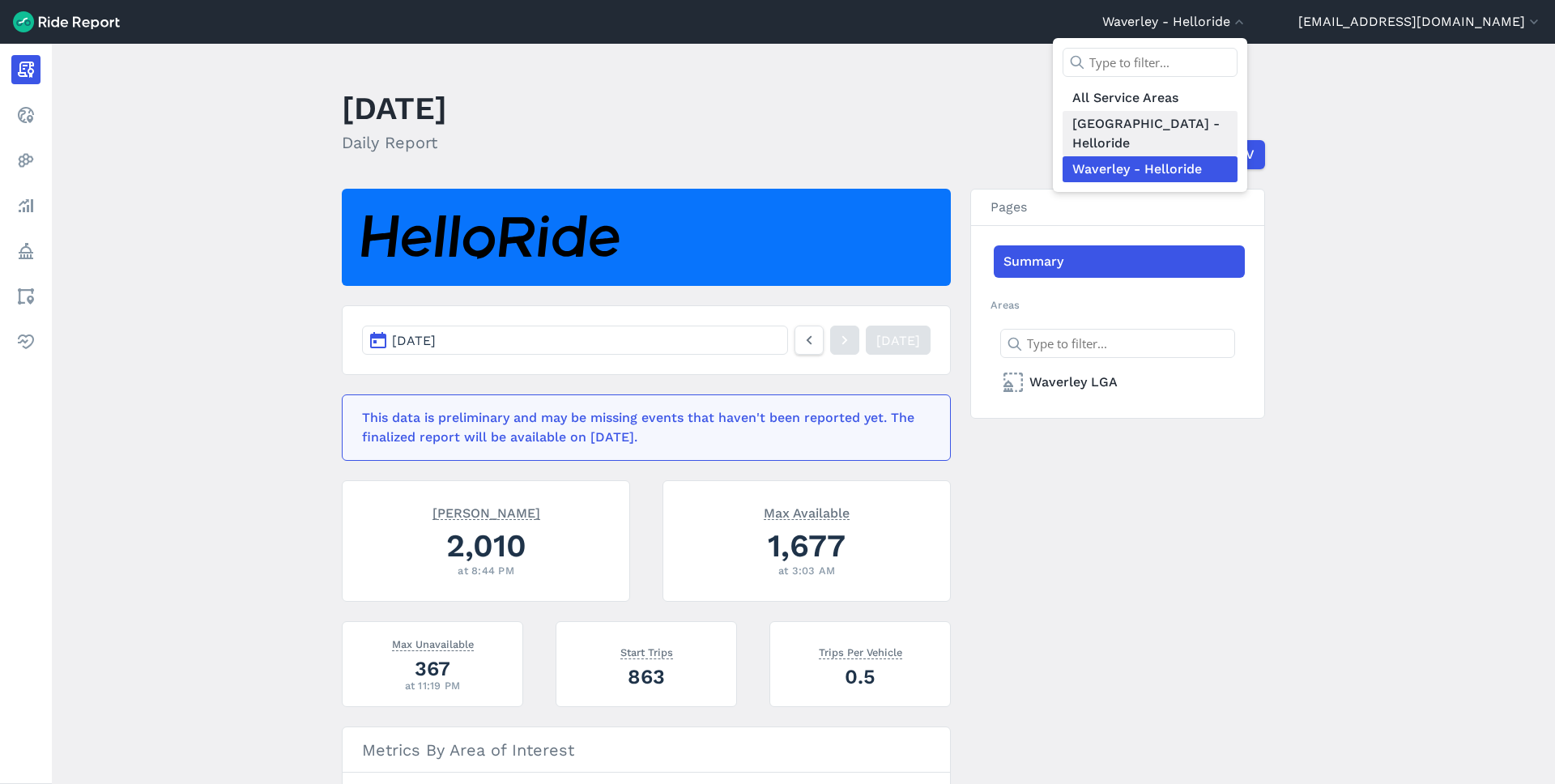
click at [1238, 118] on link "[GEOGRAPHIC_DATA] - Helloride" at bounding box center [1150, 134] width 175 height 45
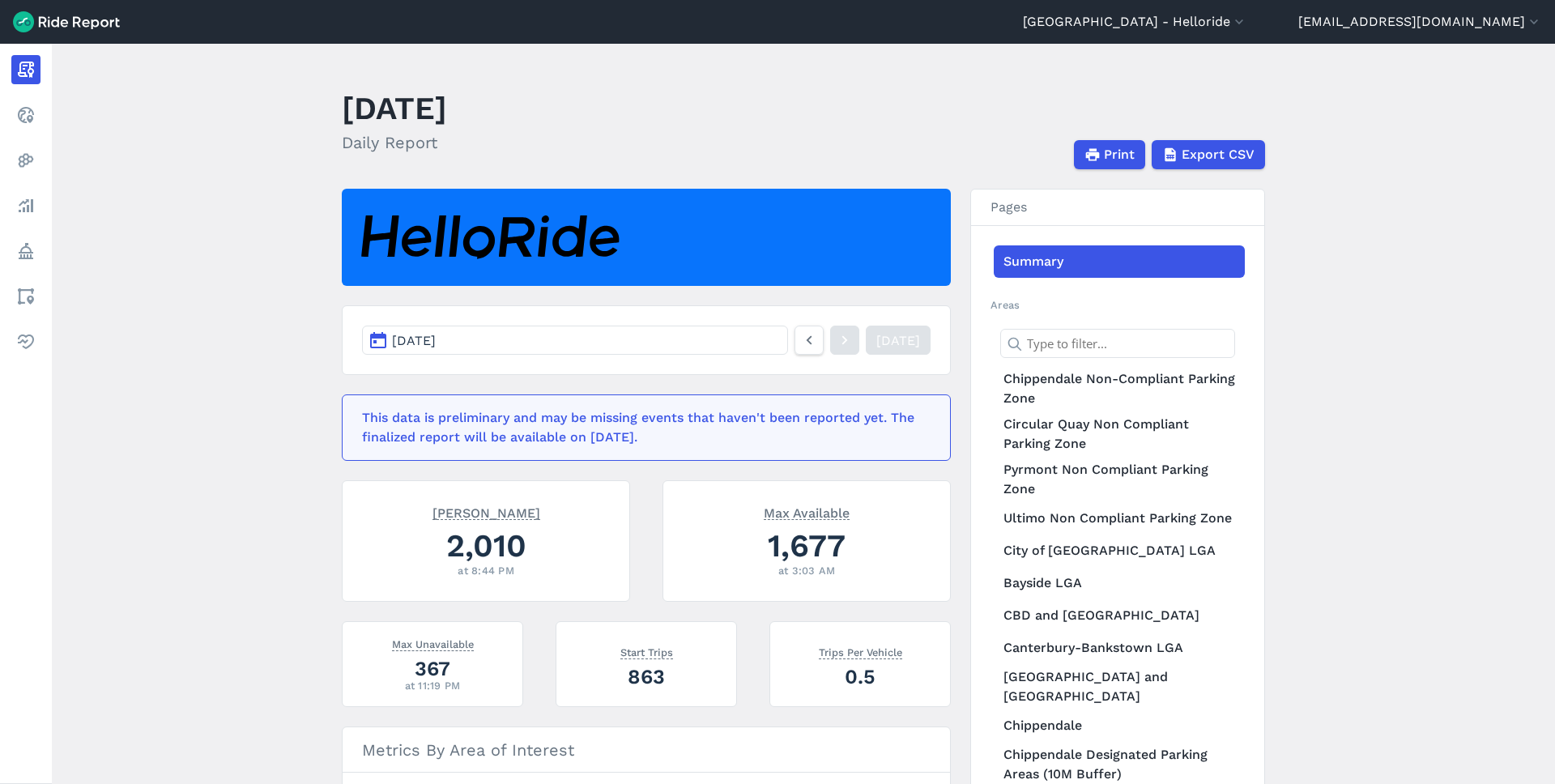
drag, startPoint x: 306, startPoint y: 506, endPoint x: 294, endPoint y: 508, distance: 12.2
click at [304, 508] on main "[DATE] Daily Report Print Export CSV [DATE] [DATE] This data is preliminary and…" at bounding box center [804, 414] width 1504 height 741
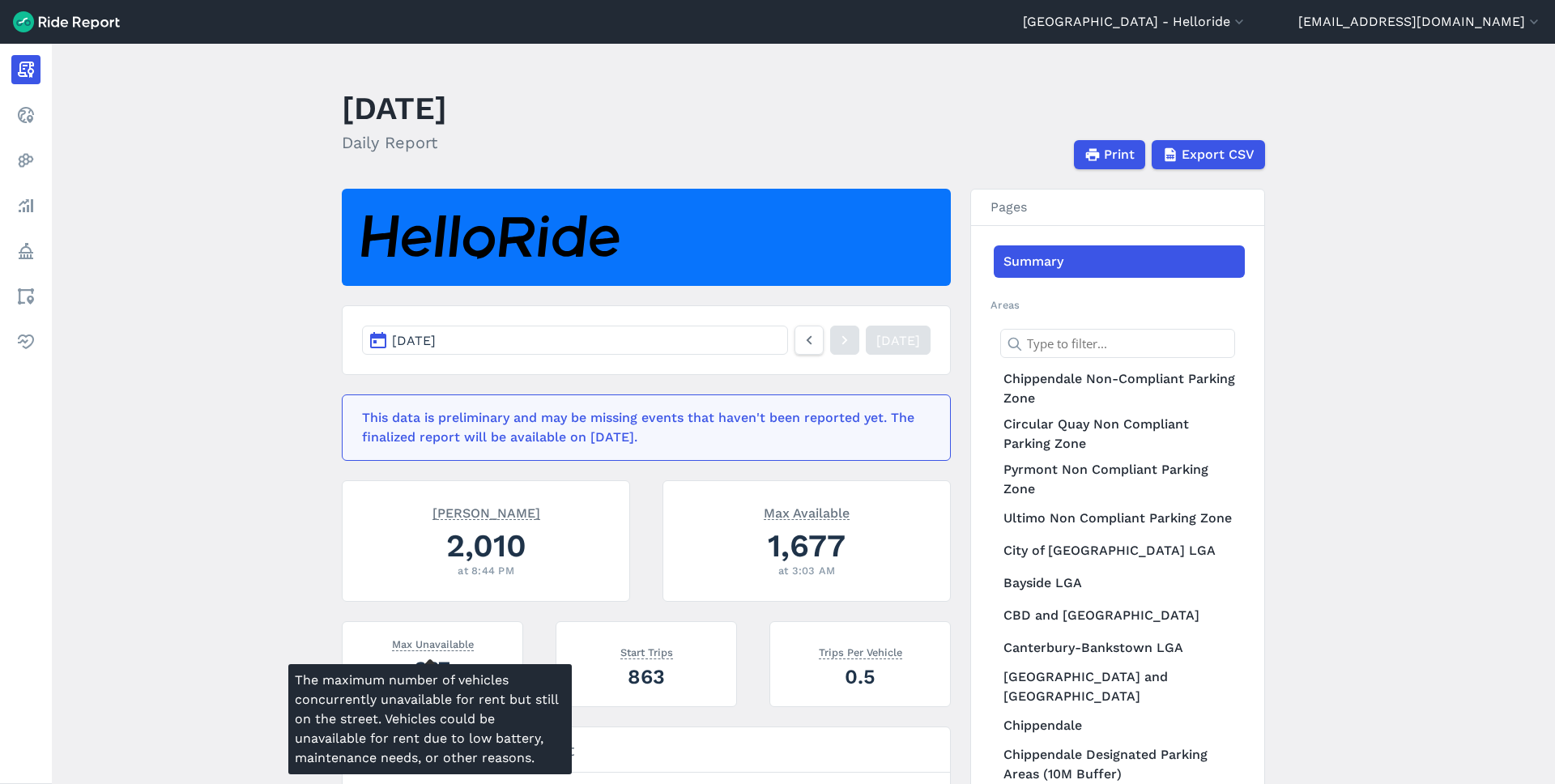
click at [281, 613] on main "[DATE] Daily Report Print Export CSV [DATE] [DATE] This data is preliminary and…" at bounding box center [804, 414] width 1504 height 741
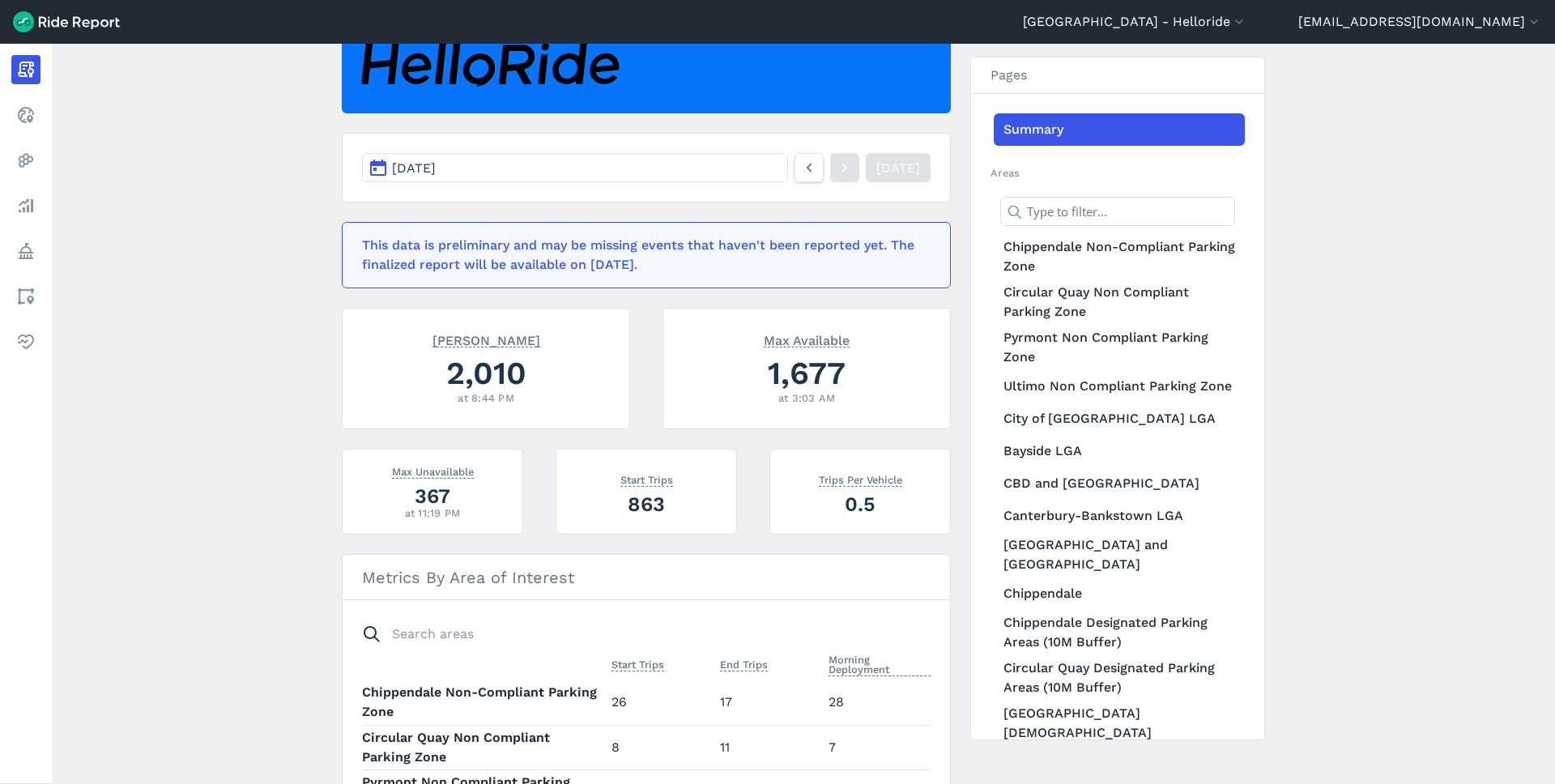
scroll to position [174, 0]
click at [281, 473] on main "[DATE] Daily Report Print Export CSV [DATE] [DATE] This data is preliminary and…" at bounding box center [804, 414] width 1504 height 741
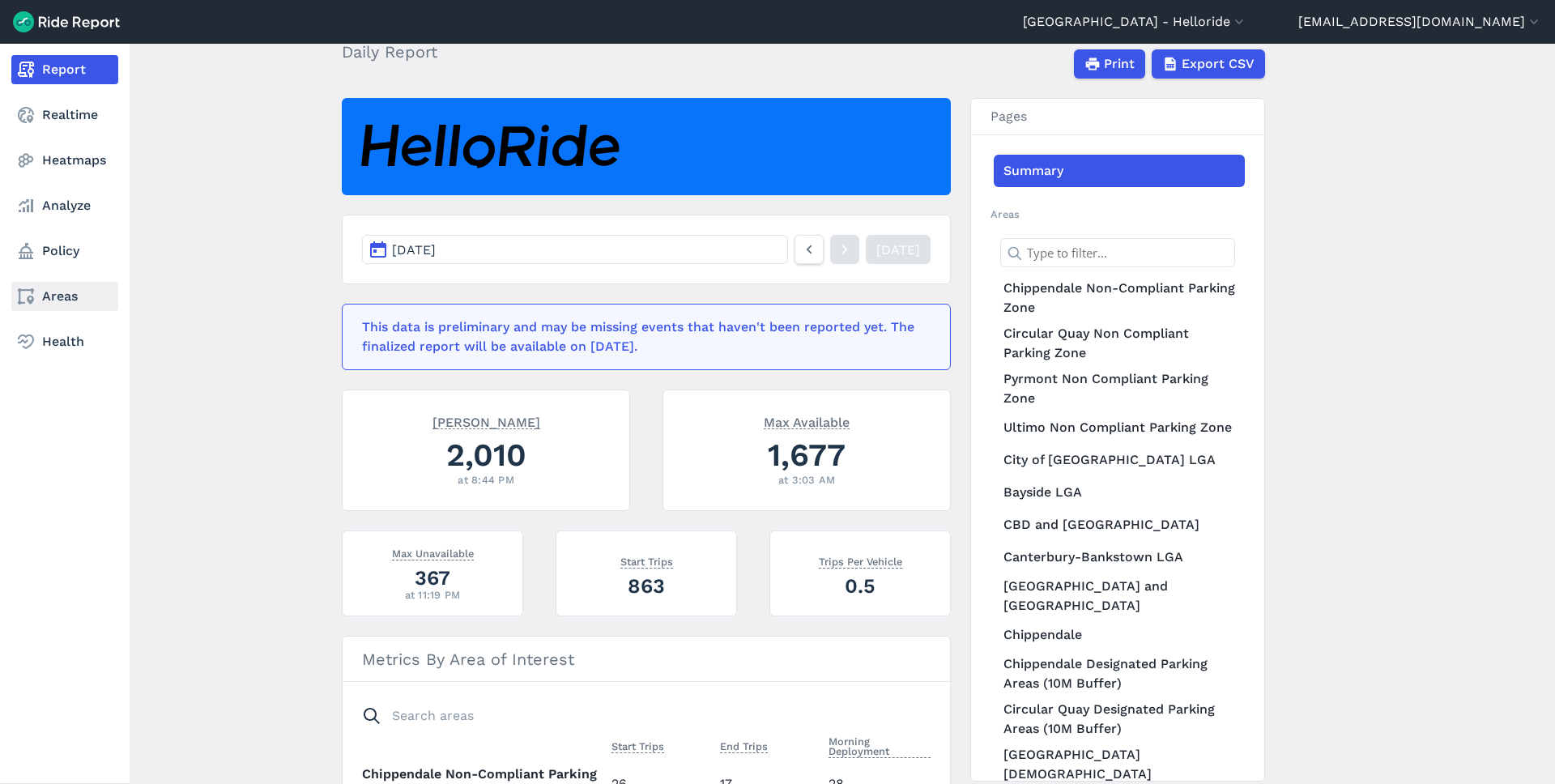
scroll to position [0, 0]
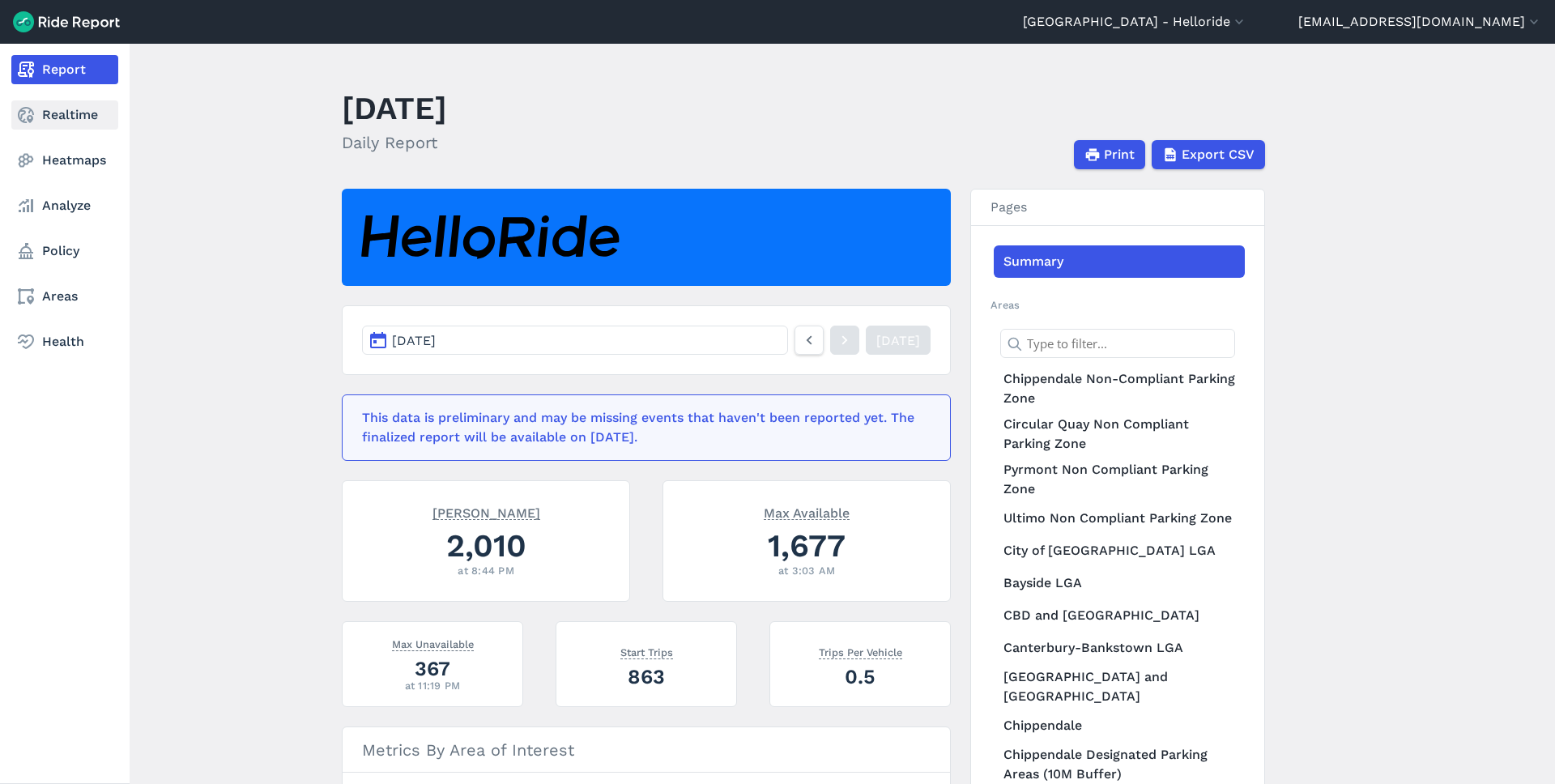
click at [56, 120] on link "Realtime" at bounding box center [64, 116] width 107 height 30
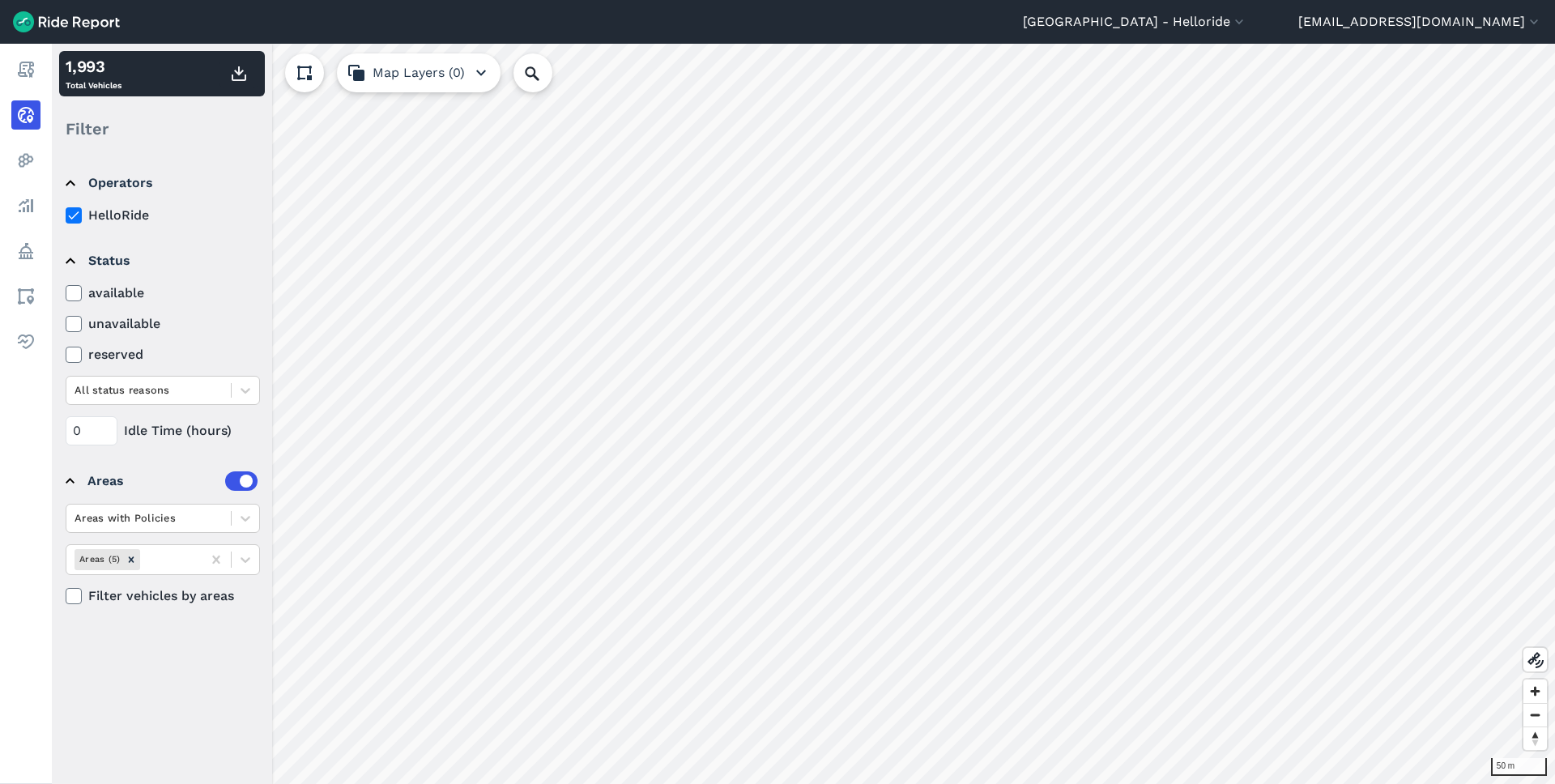
click at [114, 299] on label "available" at bounding box center [163, 293] width 195 height 19
click at [65, 294] on input "available" at bounding box center [65, 289] width 0 height 10
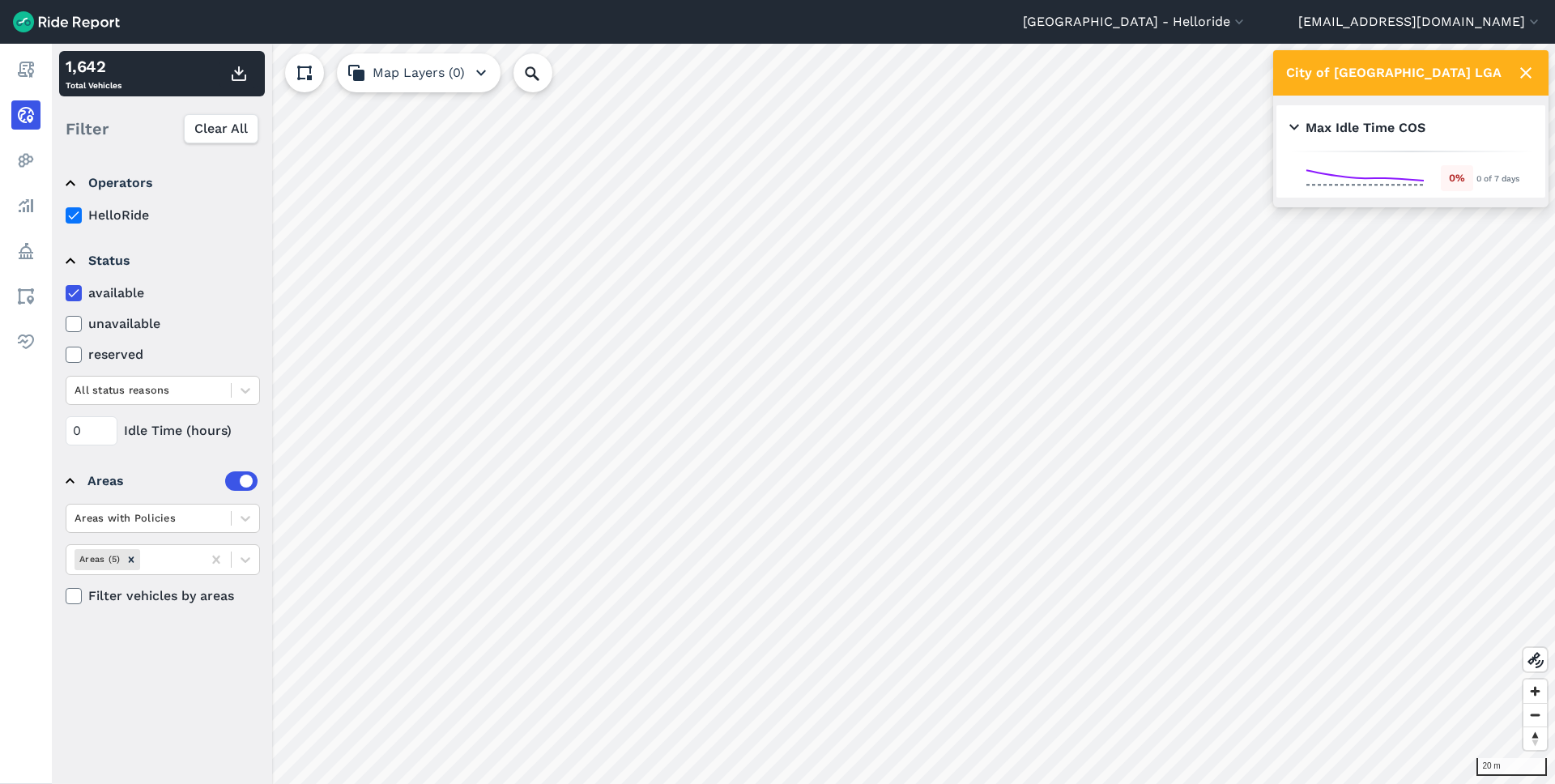
click at [149, 326] on label "unavailable" at bounding box center [163, 324] width 195 height 19
click at [65, 325] on input "unavailable" at bounding box center [65, 320] width 0 height 10
click at [113, 295] on label "available" at bounding box center [163, 293] width 195 height 19
click at [65, 294] on input "available" at bounding box center [65, 289] width 0 height 10
